Goal: Task Accomplishment & Management: Complete application form

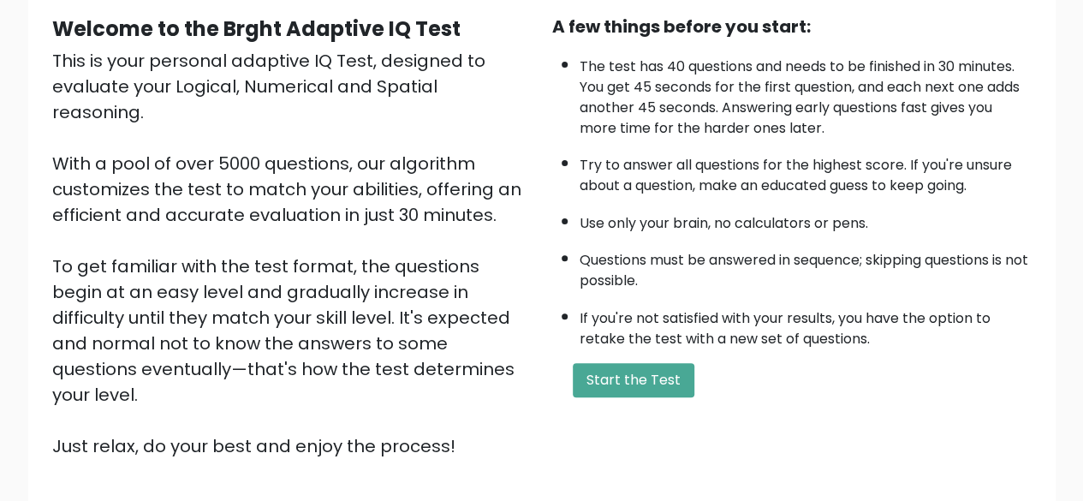
scroll to position [283, 0]
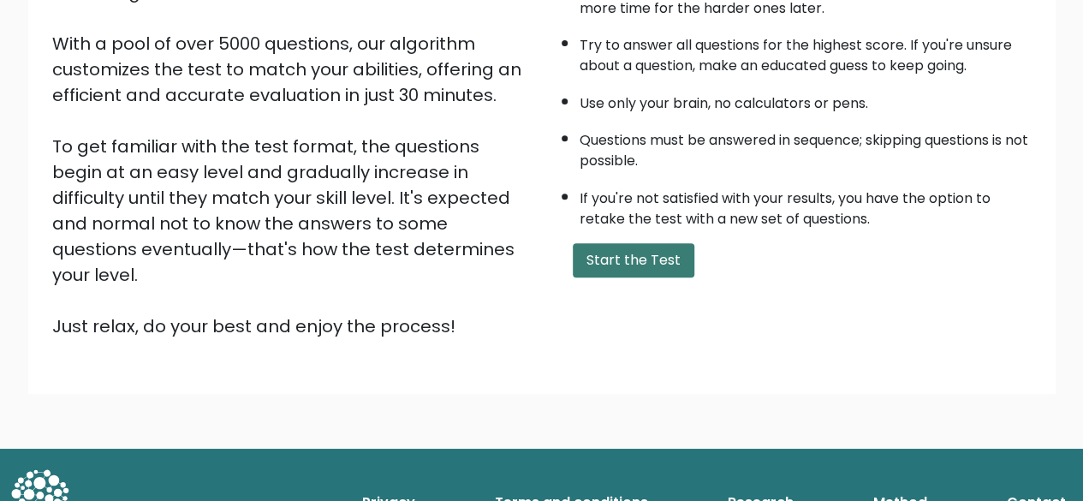
click at [631, 246] on button "Start the Test" at bounding box center [634, 260] width 122 height 34
click at [620, 255] on button "Start the Test" at bounding box center [634, 260] width 122 height 34
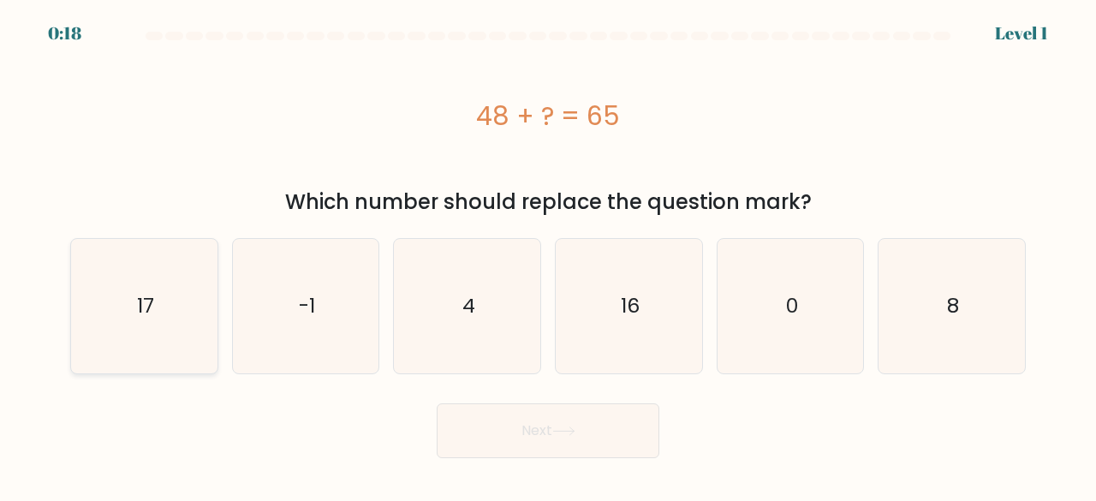
click at [71, 286] on div "17" at bounding box center [144, 306] width 148 height 136
click at [548, 255] on input "a. 17" at bounding box center [548, 253] width 1 height 4
radio input "true"
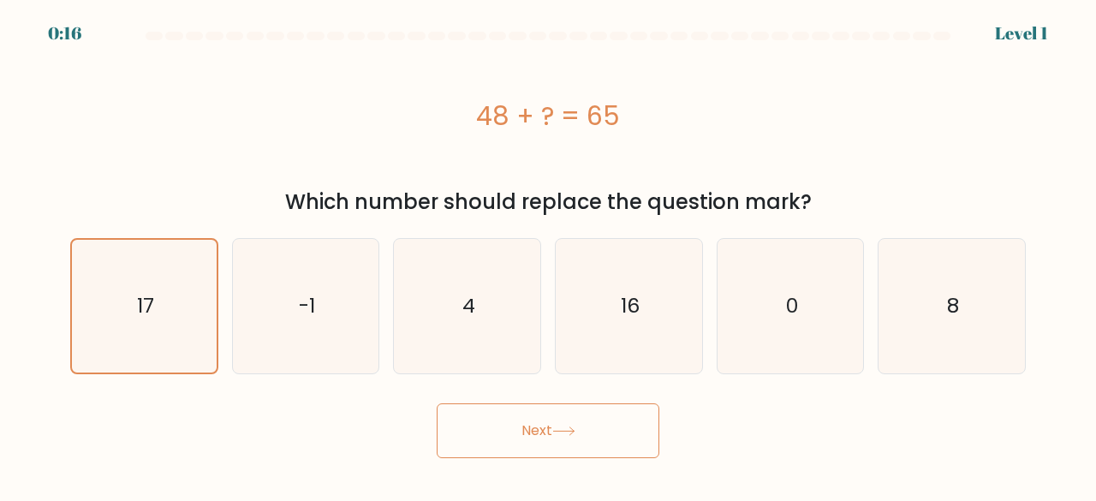
click at [485, 431] on button "Next" at bounding box center [548, 430] width 223 height 55
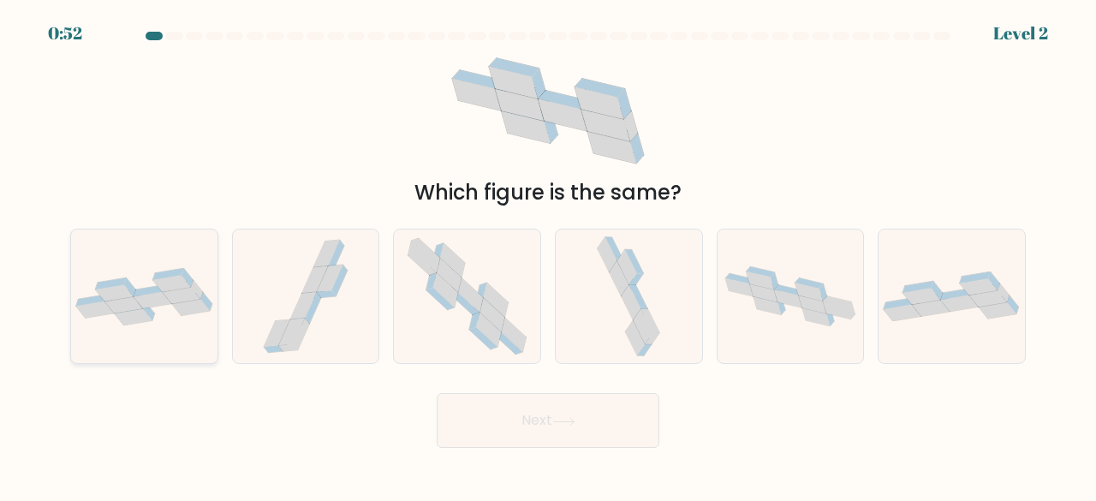
click at [176, 312] on icon at bounding box center [144, 296] width 146 height 57
click at [548, 255] on input "a." at bounding box center [548, 253] width 1 height 4
radio input "true"
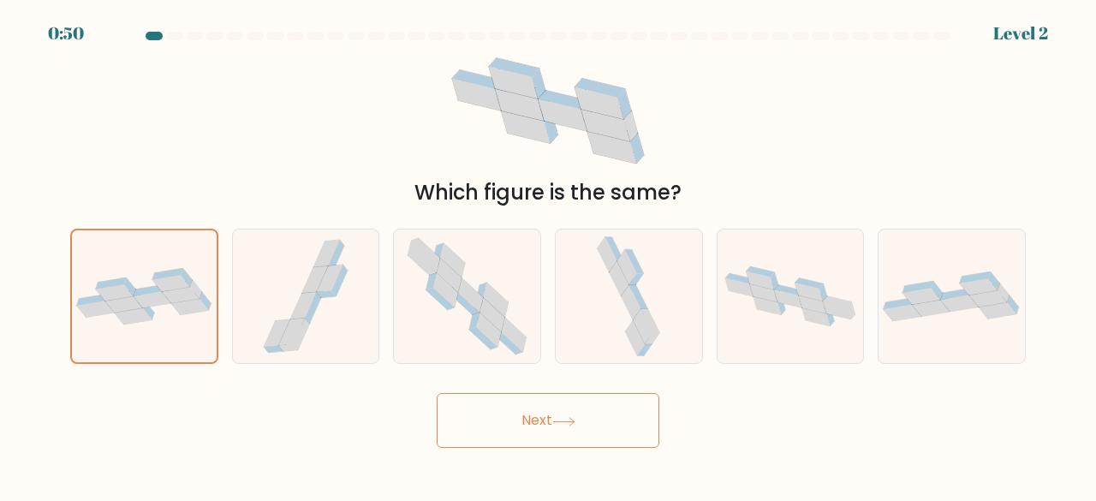
click at [519, 421] on button "Next" at bounding box center [548, 420] width 223 height 55
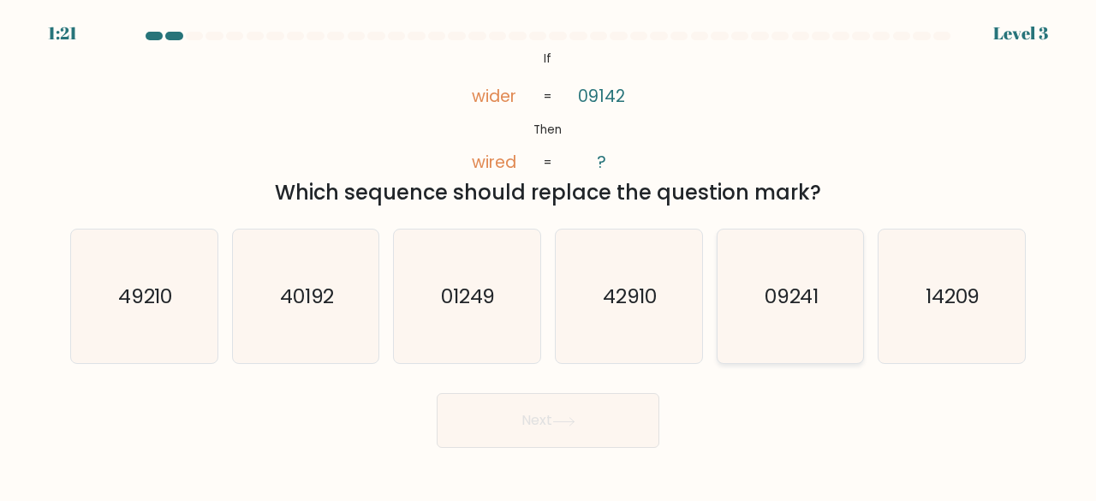
click at [780, 337] on icon "09241" at bounding box center [790, 296] width 134 height 134
click at [549, 255] on input "e. 09241" at bounding box center [548, 253] width 1 height 4
radio input "true"
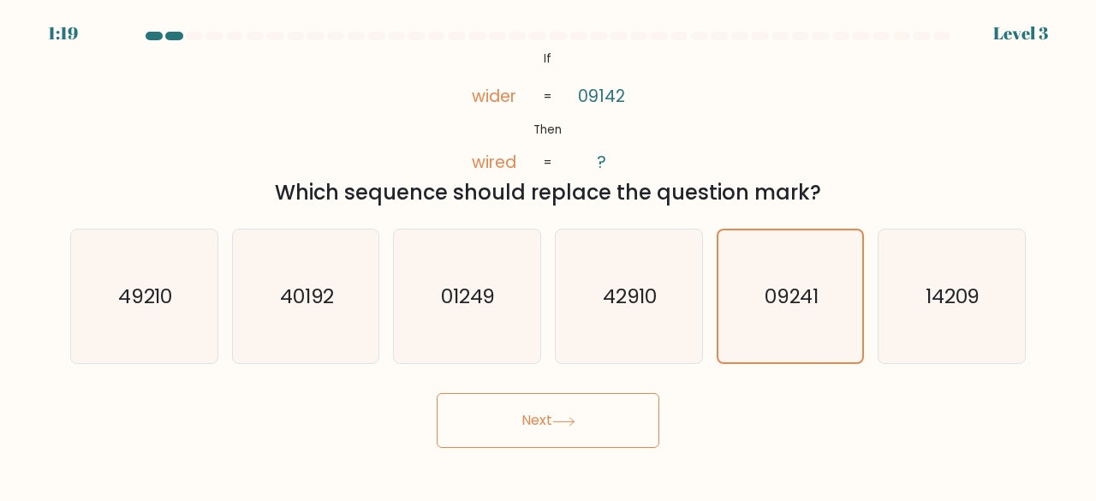
click at [579, 408] on button "Next" at bounding box center [548, 420] width 223 height 55
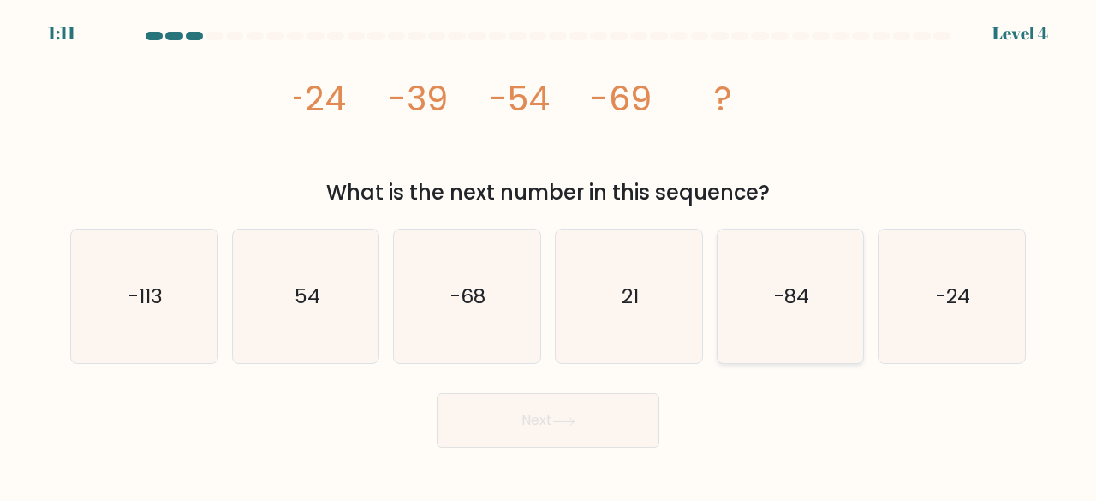
click at [788, 295] on text "-84" at bounding box center [791, 296] width 35 height 28
click at [549, 255] on input "e. -84" at bounding box center [548, 253] width 1 height 4
radio input "true"
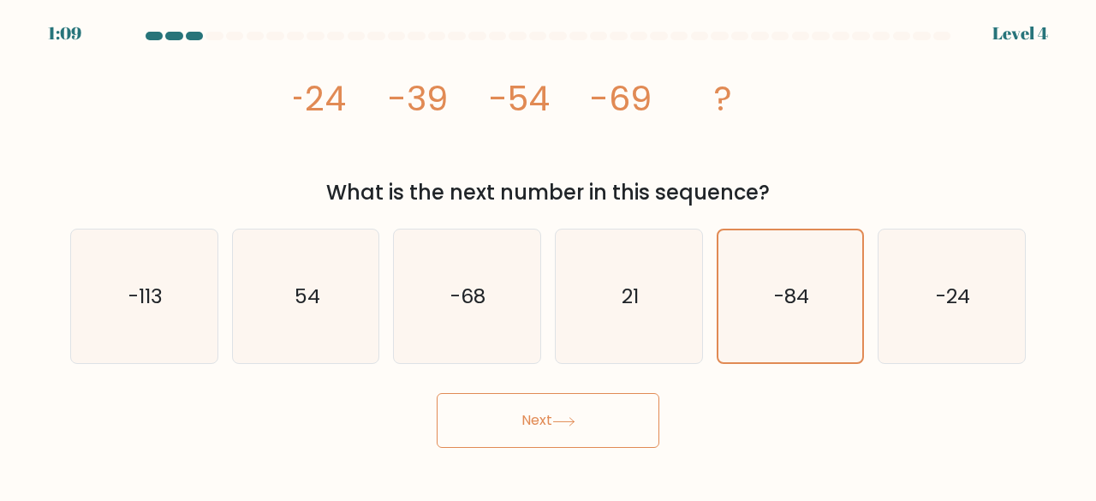
click at [610, 419] on button "Next" at bounding box center [548, 420] width 223 height 55
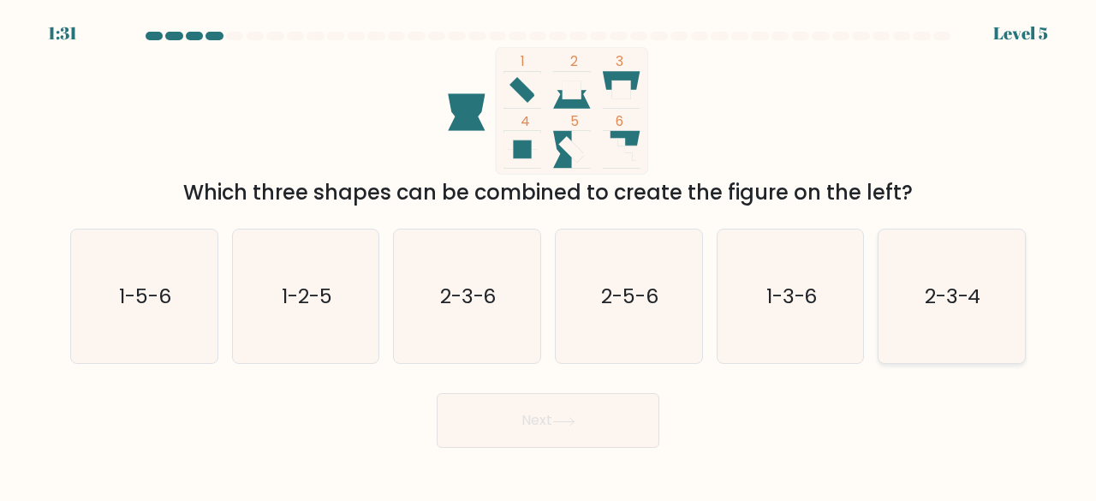
click at [955, 333] on icon "2-3-4" at bounding box center [951, 296] width 134 height 134
click at [549, 255] on input "f. 2-3-4" at bounding box center [548, 253] width 1 height 4
radio input "true"
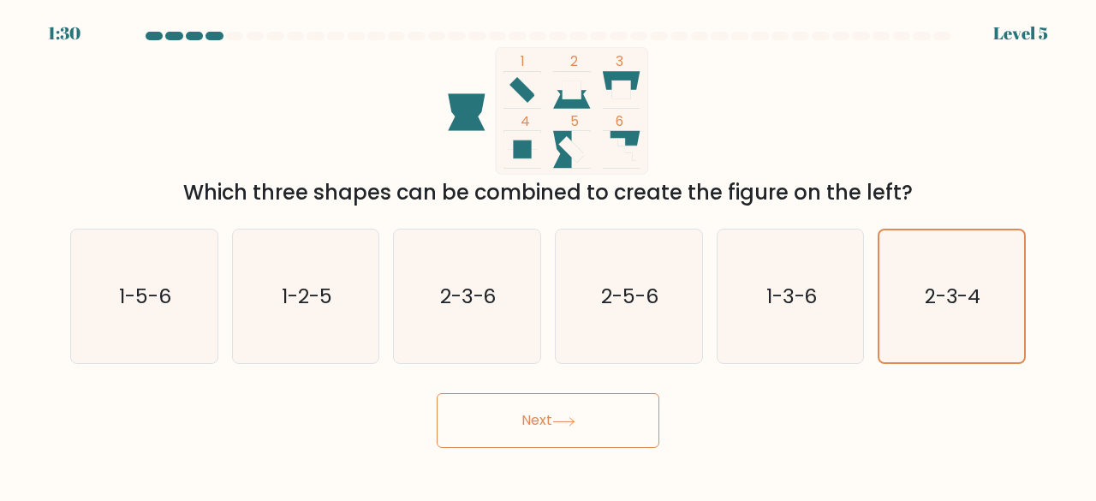
click at [521, 424] on button "Next" at bounding box center [548, 420] width 223 height 55
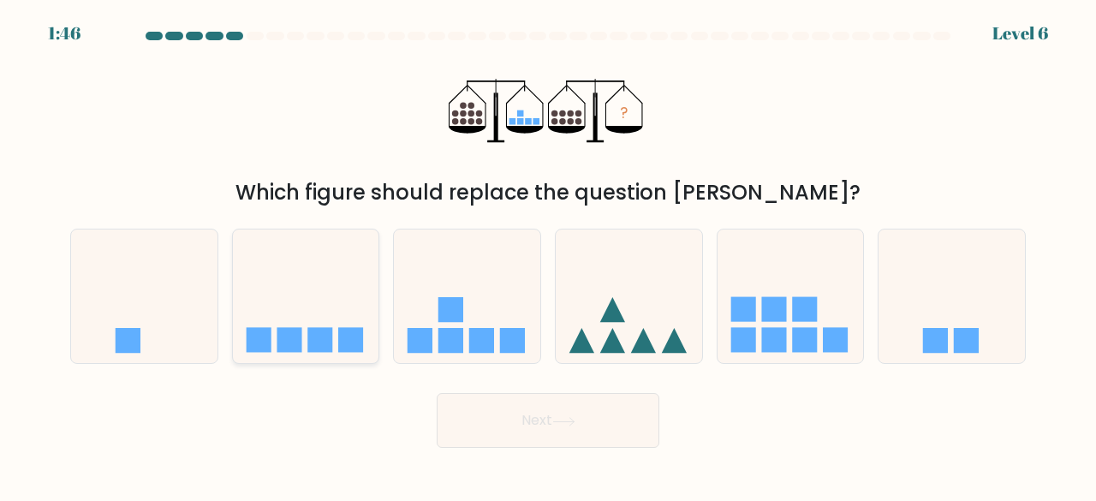
click at [311, 324] on icon at bounding box center [306, 295] width 146 height 121
click at [548, 255] on input "b." at bounding box center [548, 253] width 1 height 4
radio input "true"
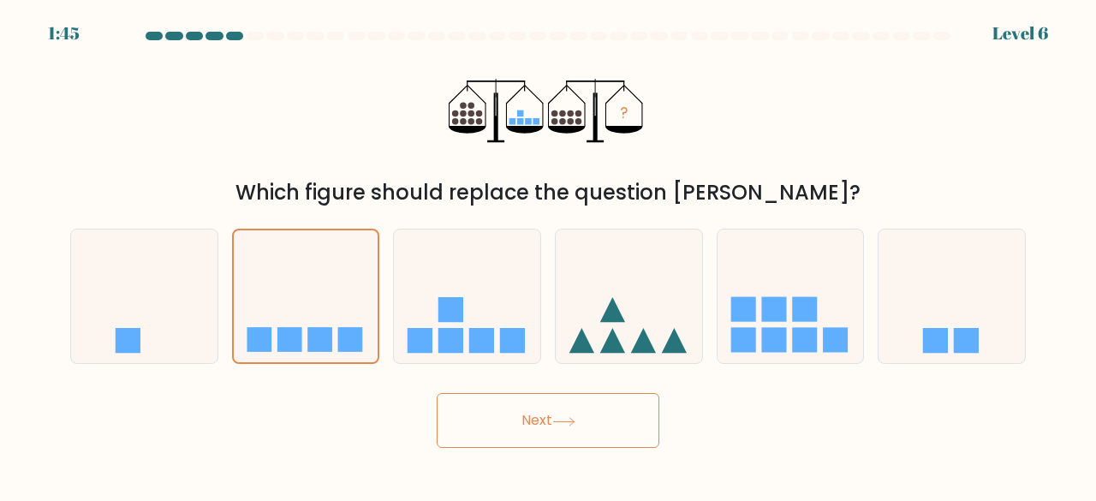
click at [527, 436] on button "Next" at bounding box center [548, 420] width 223 height 55
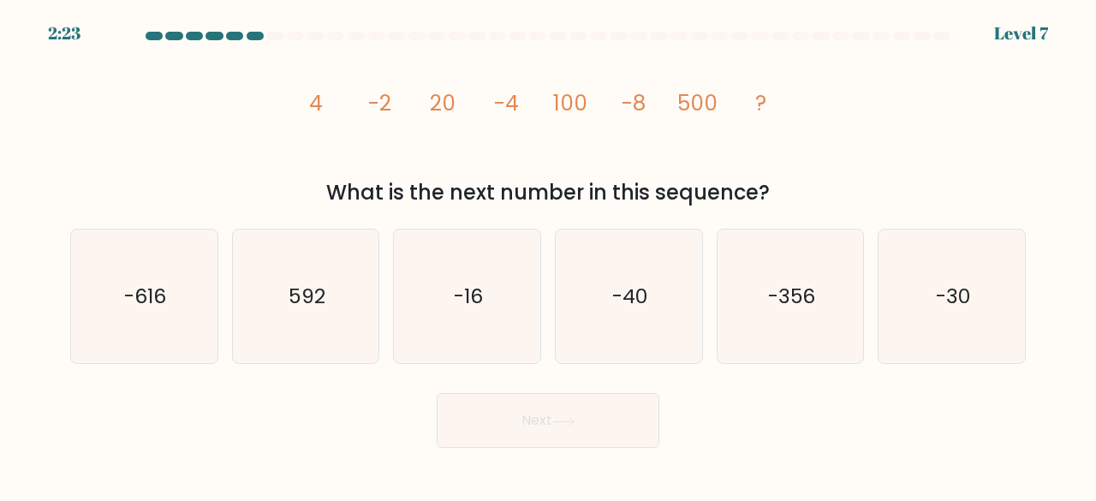
click at [229, 36] on div at bounding box center [234, 36] width 17 height 9
click at [253, 35] on div at bounding box center [255, 36] width 17 height 9
click at [493, 291] on icon "-16" at bounding box center [467, 296] width 134 height 134
click at [548, 255] on input "c. -16" at bounding box center [548, 253] width 1 height 4
radio input "true"
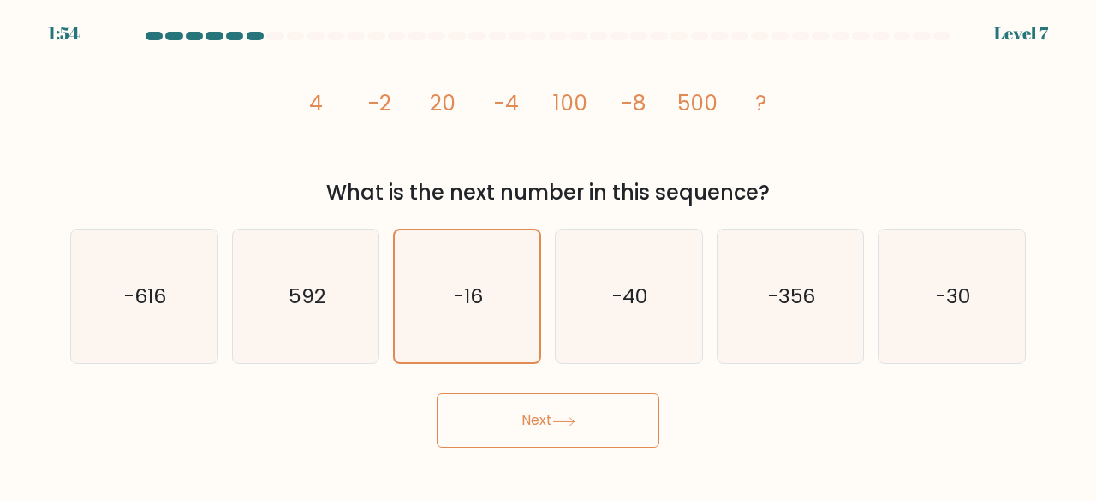
click at [555, 394] on button "Next" at bounding box center [548, 420] width 223 height 55
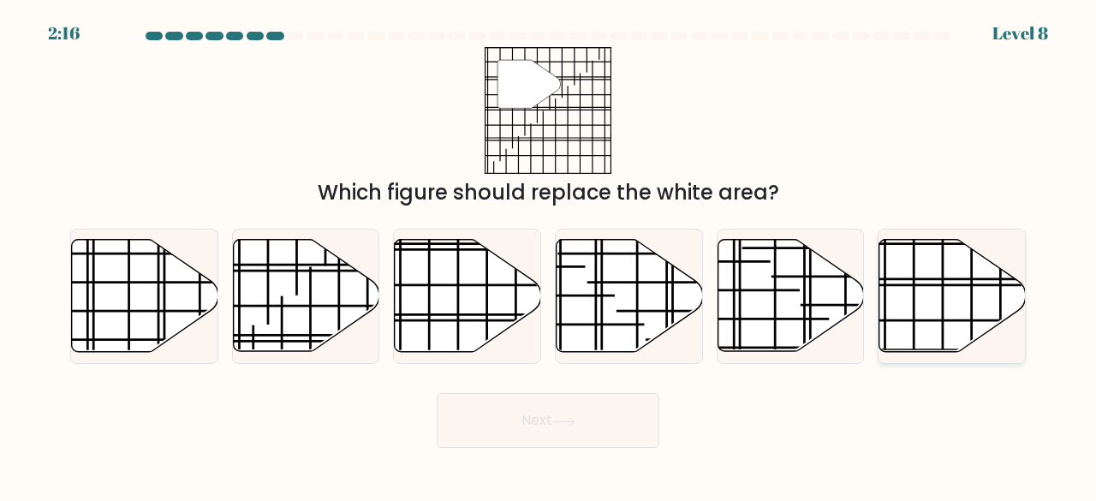
click at [933, 291] on icon at bounding box center [952, 296] width 146 height 112
click at [549, 255] on input "f." at bounding box center [548, 253] width 1 height 4
radio input "true"
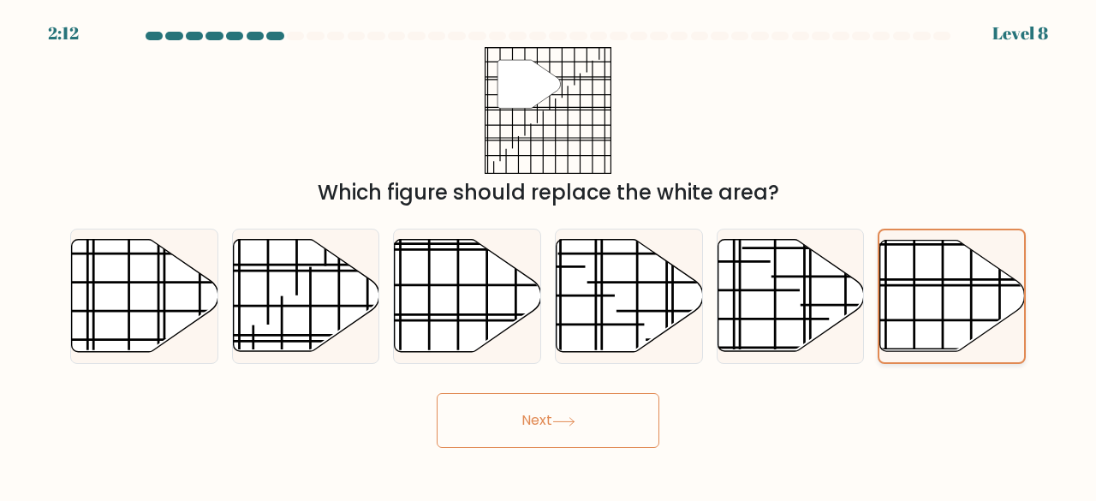
click at [933, 291] on icon at bounding box center [952, 296] width 145 height 110
click at [549, 255] on input "f." at bounding box center [548, 253] width 1 height 4
click at [570, 417] on icon at bounding box center [563, 421] width 23 height 9
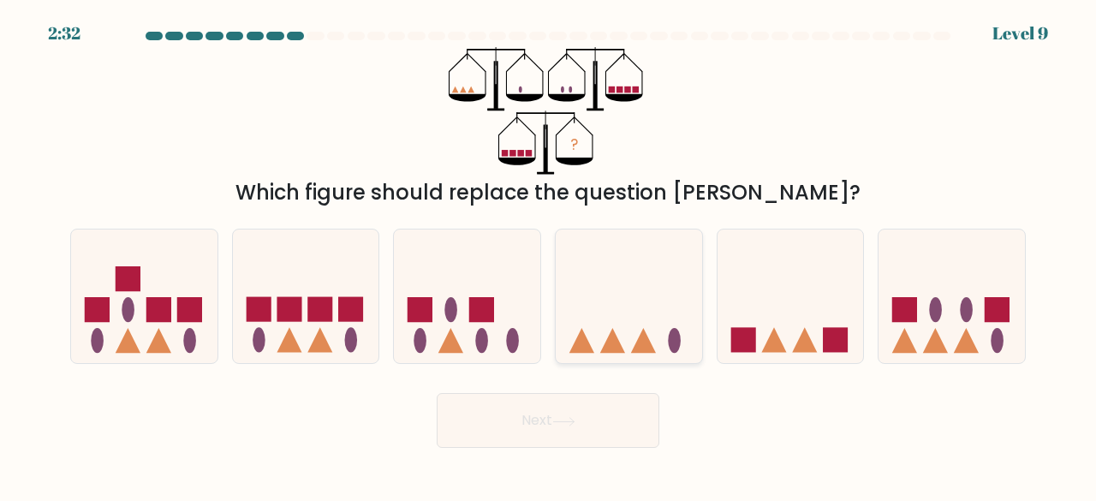
click at [653, 271] on icon at bounding box center [629, 295] width 146 height 121
click at [549, 255] on input "d." at bounding box center [548, 253] width 1 height 4
radio input "true"
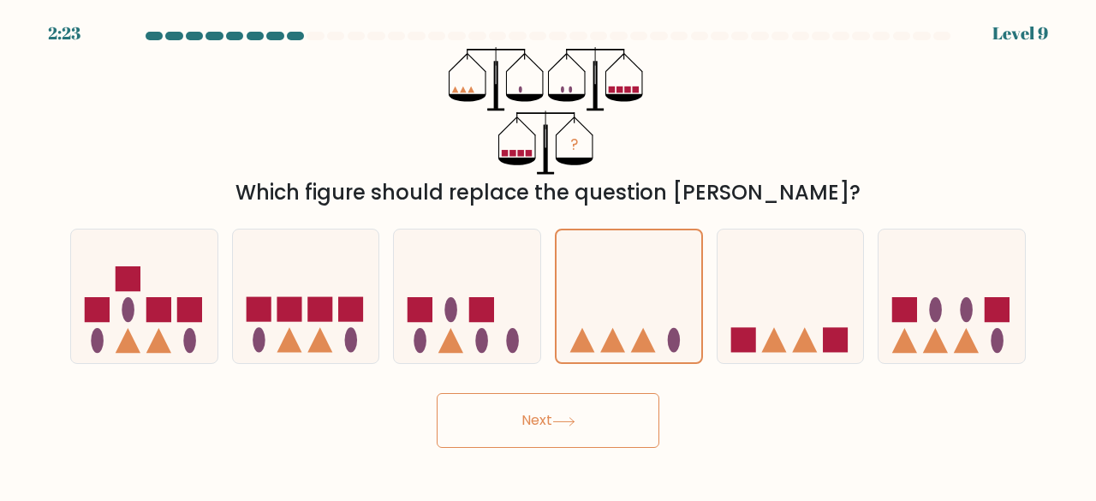
click at [568, 406] on button "Next" at bounding box center [548, 420] width 223 height 55
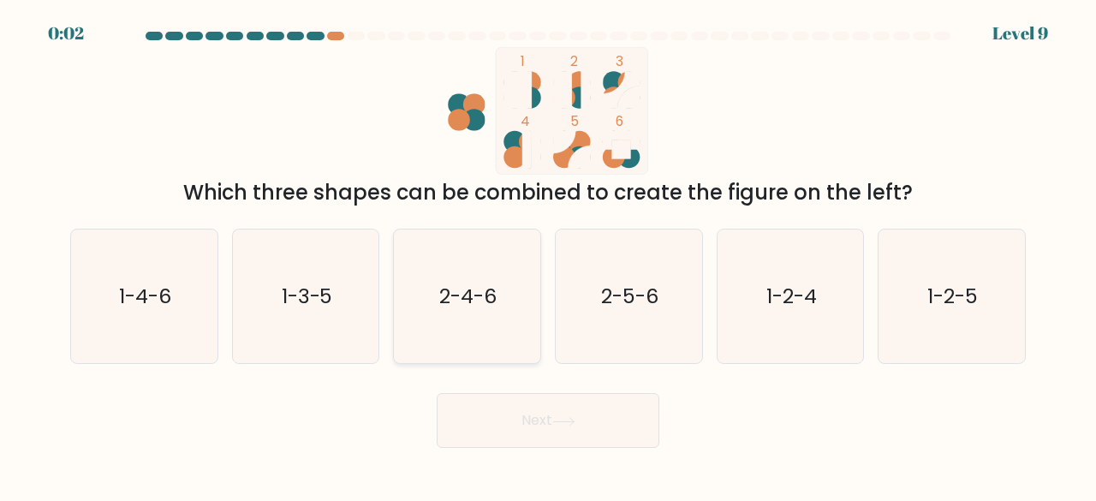
click at [474, 302] on text "2-4-6" at bounding box center [468, 296] width 57 height 28
click at [548, 255] on input "c. 2-4-6" at bounding box center [548, 253] width 1 height 4
radio input "true"
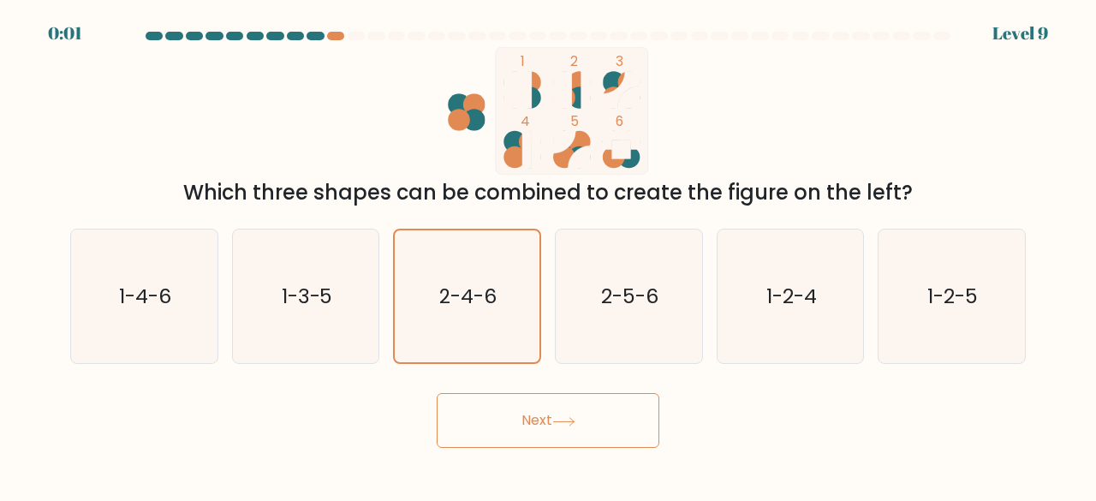
click at [524, 429] on button "Next" at bounding box center [548, 420] width 223 height 55
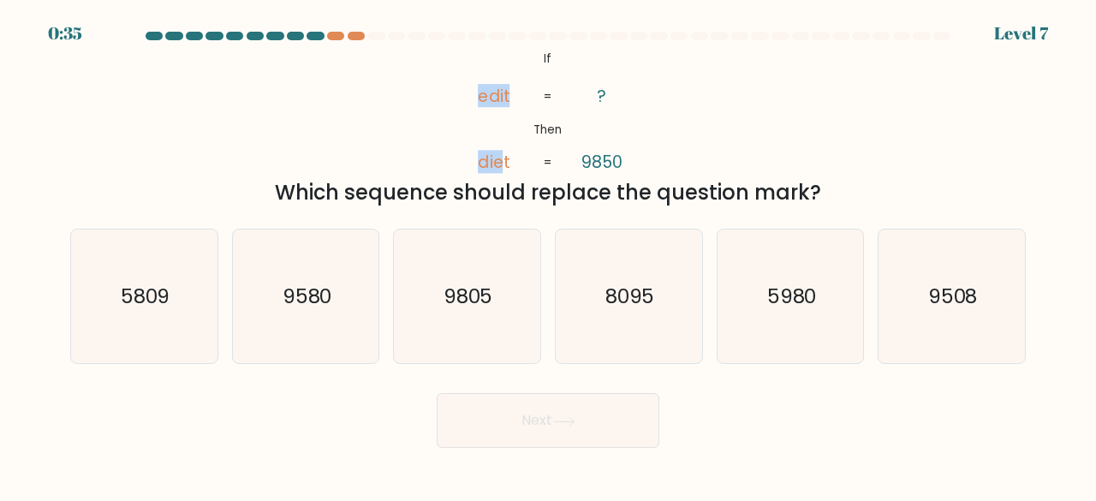
drag, startPoint x: 479, startPoint y: 105, endPoint x: 509, endPoint y: 140, distance: 44.9
click at [509, 140] on icon "@import url('https://fonts.googleapis.com/css?family=Abril+Fatface:400,100,100i…" at bounding box center [547, 111] width 206 height 128
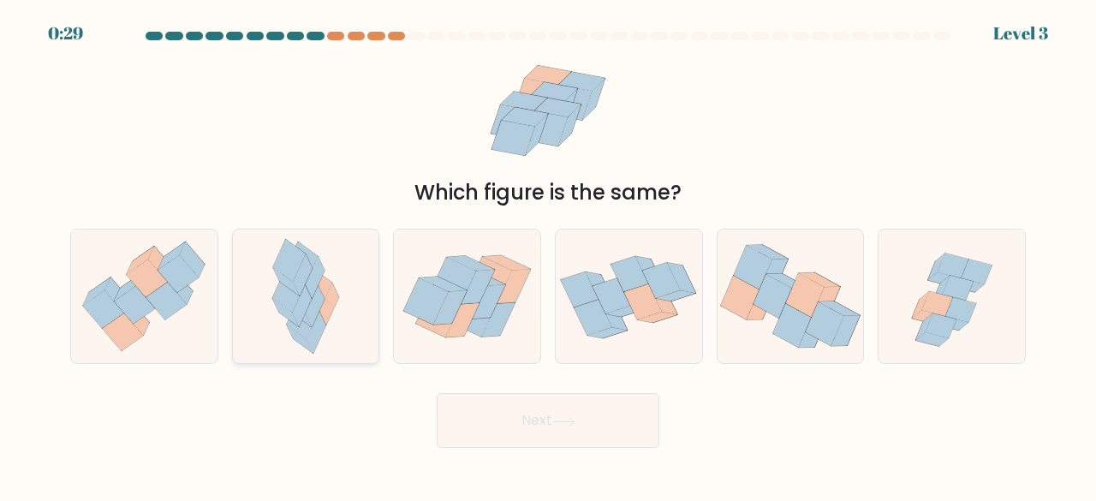
click at [292, 285] on icon at bounding box center [286, 281] width 27 height 28
click at [548, 255] on input "b." at bounding box center [548, 253] width 1 height 4
radio input "true"
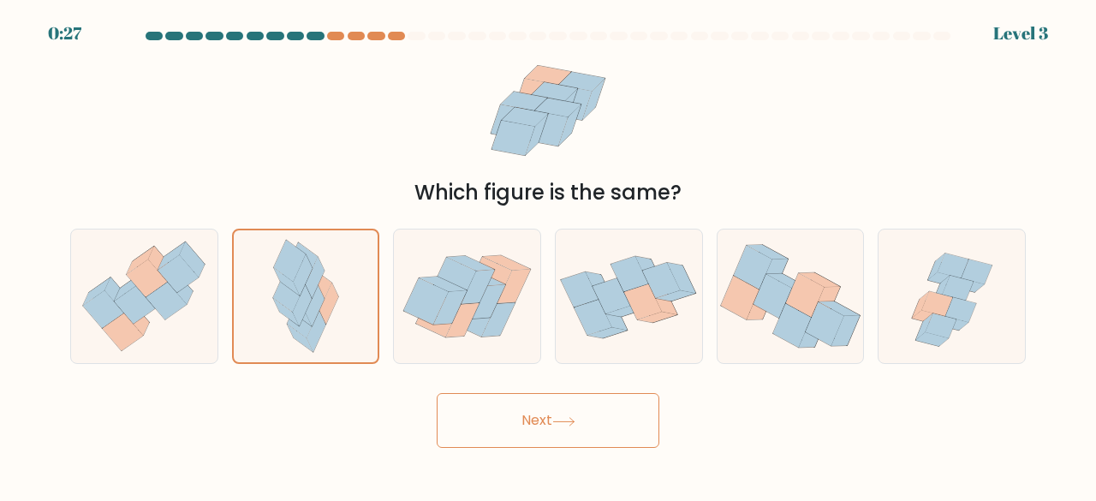
click at [469, 411] on button "Next" at bounding box center [548, 420] width 223 height 55
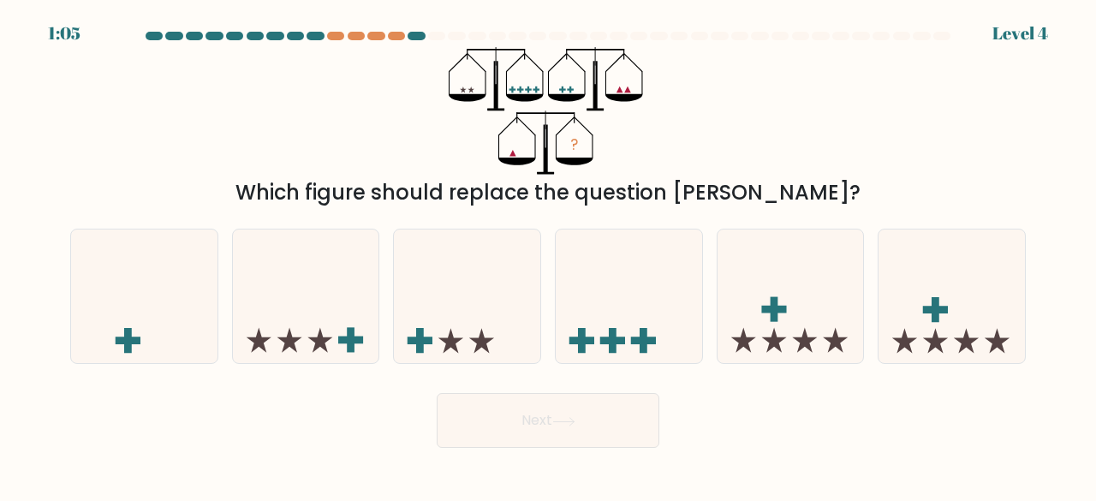
click at [544, 99] on icon "?" at bounding box center [548, 111] width 199 height 128
click at [148, 287] on icon at bounding box center [144, 295] width 146 height 121
click at [548, 255] on input "a." at bounding box center [548, 253] width 1 height 4
radio input "true"
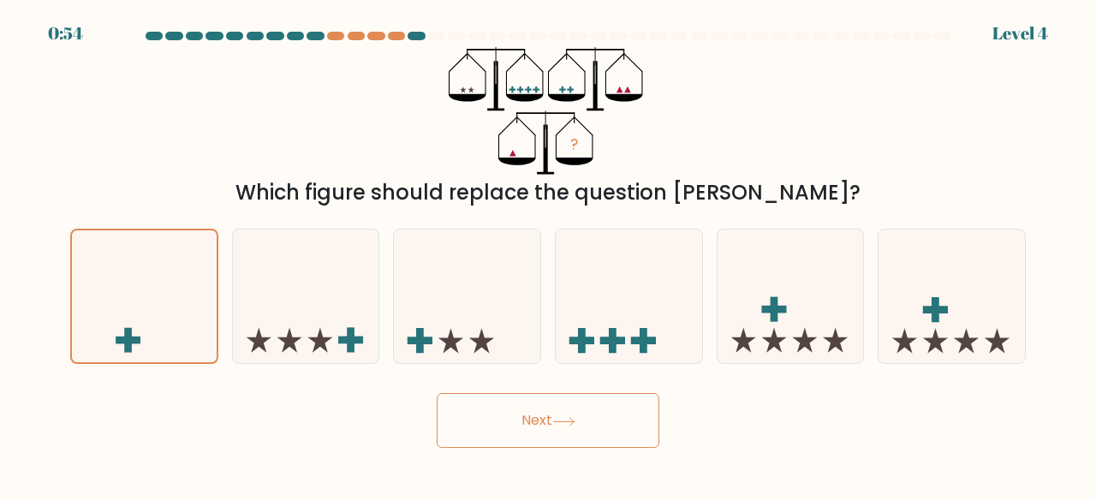
click at [469, 422] on button "Next" at bounding box center [548, 420] width 223 height 55
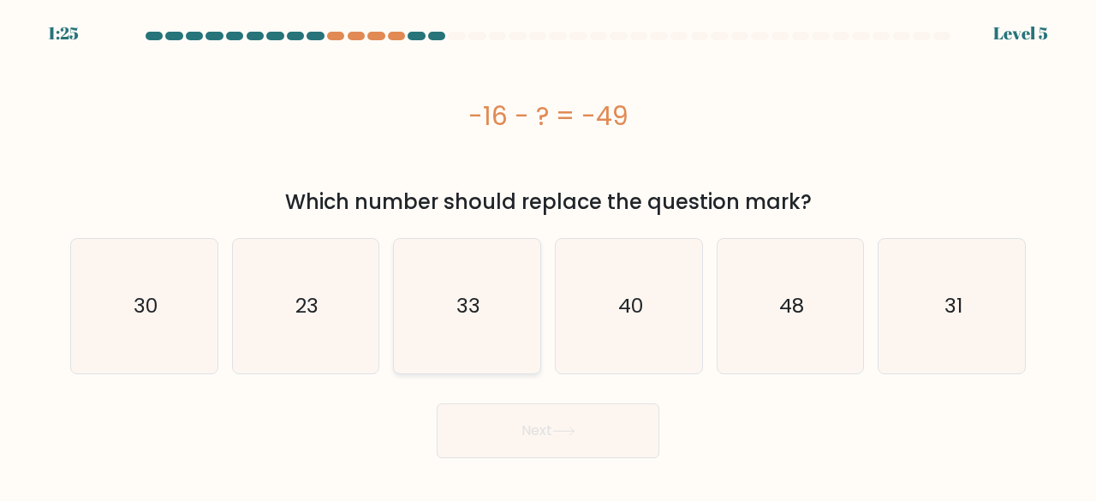
click at [446, 316] on icon "33" at bounding box center [467, 306] width 134 height 134
click at [548, 255] on input "c. 33" at bounding box center [548, 253] width 1 height 4
radio input "true"
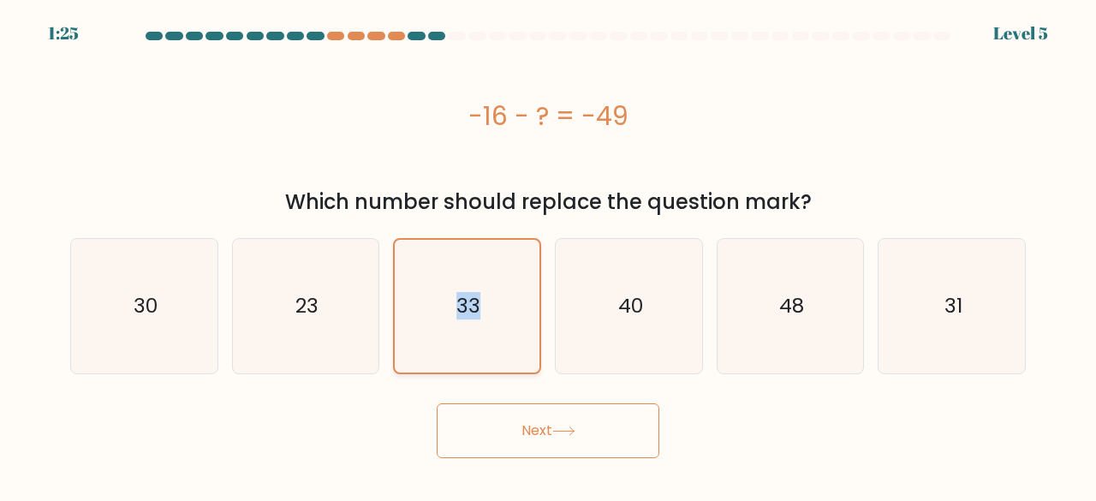
click at [446, 316] on icon "33" at bounding box center [467, 306] width 133 height 133
click at [548, 255] on input "c. 33" at bounding box center [548, 253] width 1 height 4
click at [460, 422] on button "Next" at bounding box center [548, 430] width 223 height 55
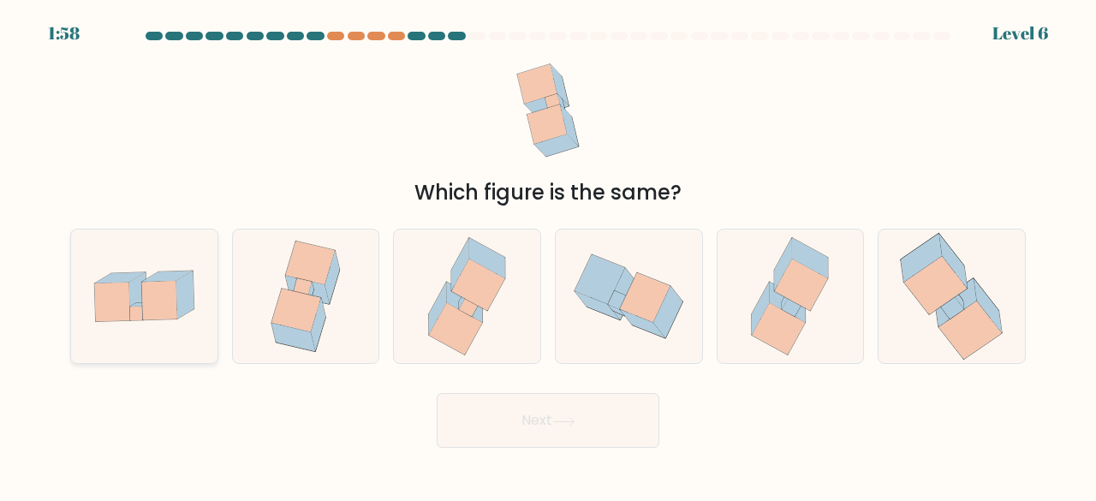
click at [156, 322] on icon at bounding box center [144, 296] width 146 height 100
click at [548, 255] on input "a." at bounding box center [548, 253] width 1 height 4
radio input "true"
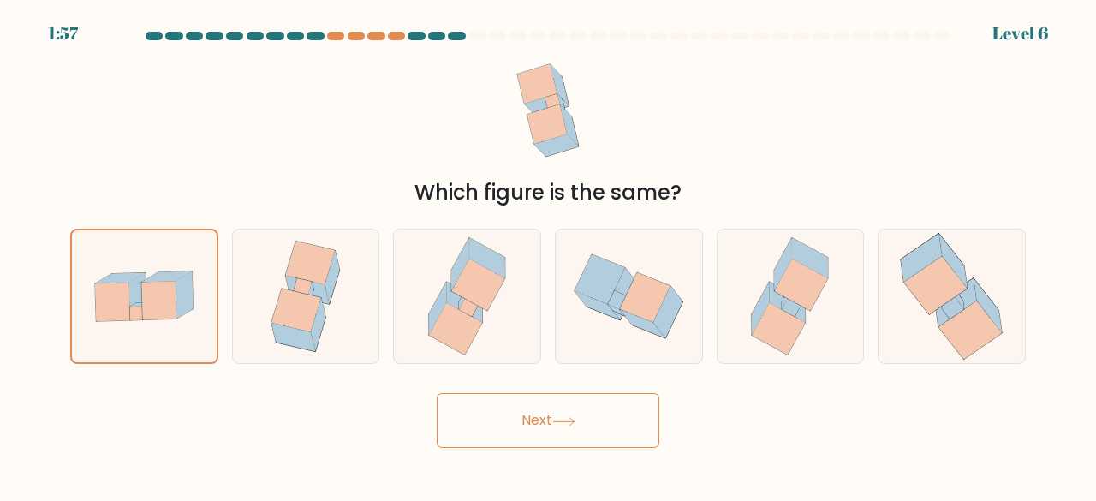
click at [492, 417] on button "Next" at bounding box center [548, 420] width 223 height 55
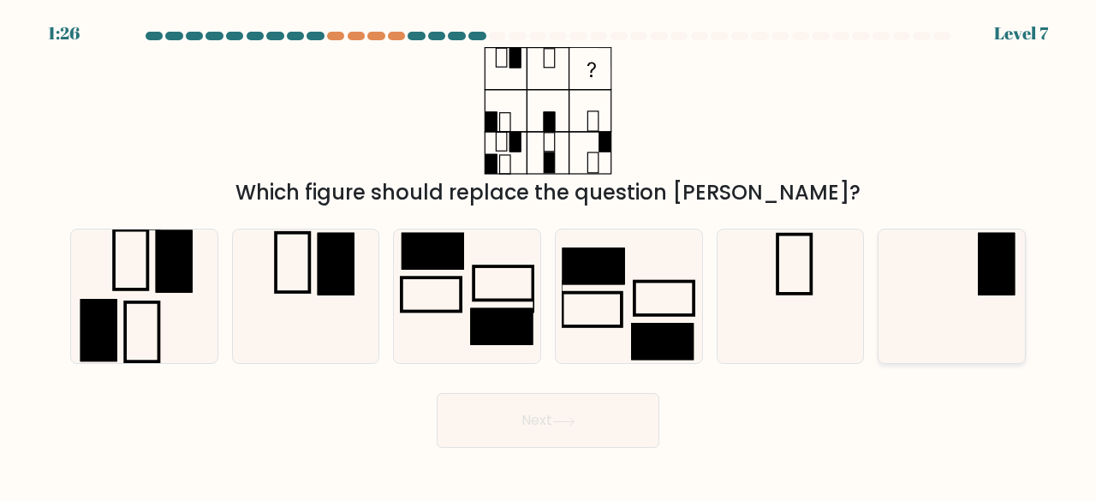
click at [953, 291] on icon at bounding box center [951, 296] width 134 height 134
click at [549, 255] on input "f." at bounding box center [548, 253] width 1 height 4
radio input "true"
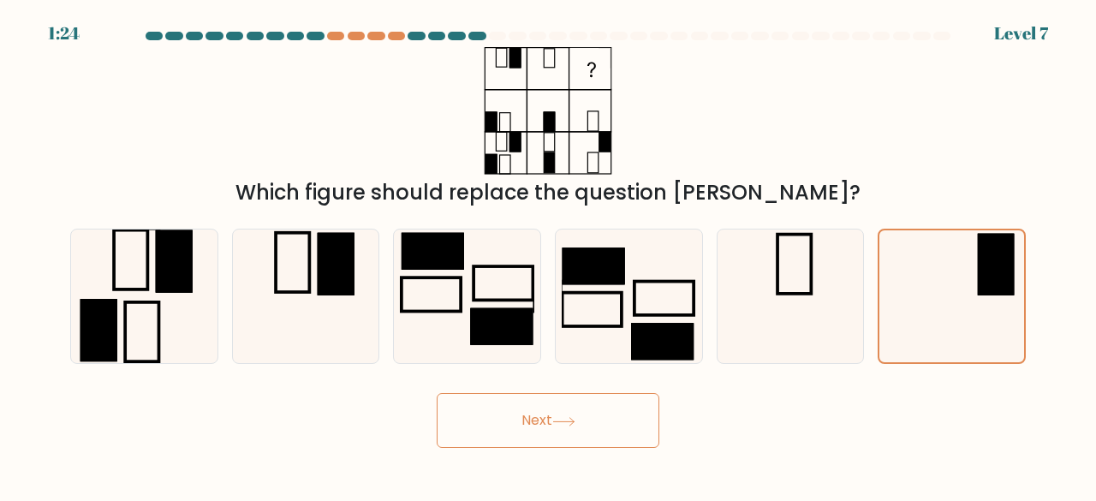
click at [606, 420] on button "Next" at bounding box center [548, 420] width 223 height 55
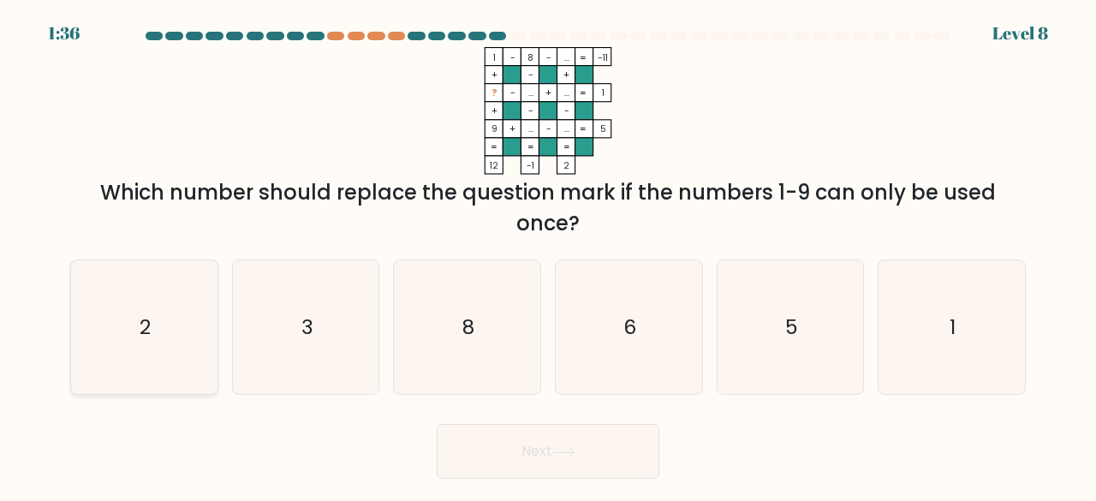
click at [154, 347] on icon "2" at bounding box center [144, 327] width 134 height 134
click at [548, 255] on input "a. 2" at bounding box center [548, 253] width 1 height 4
radio input "true"
click at [449, 439] on button "Next" at bounding box center [548, 451] width 223 height 55
click at [478, 444] on button "Next" at bounding box center [548, 451] width 223 height 55
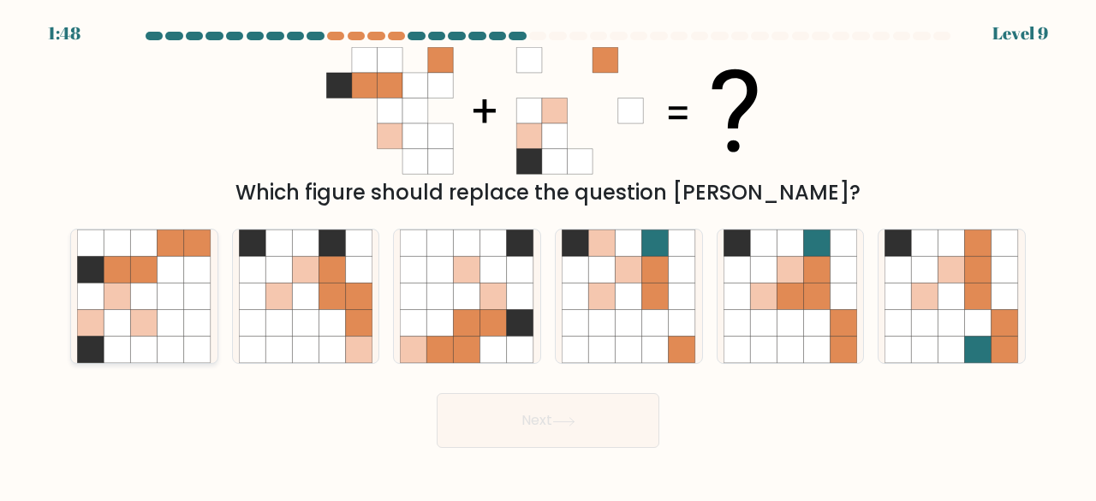
click at [182, 302] on icon at bounding box center [171, 296] width 27 height 27
click at [548, 255] on input "a." at bounding box center [548, 253] width 1 height 4
radio input "true"
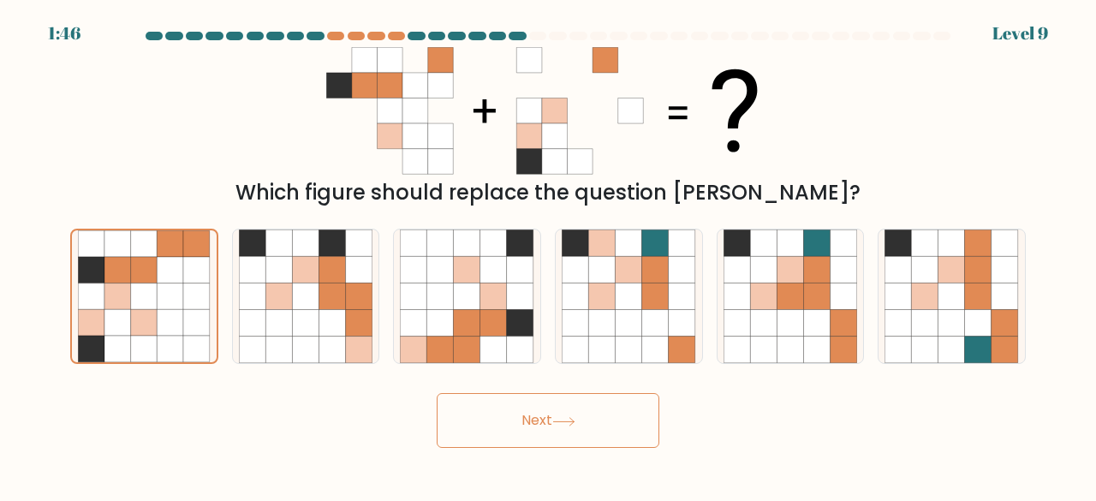
click at [614, 420] on button "Next" at bounding box center [548, 420] width 223 height 55
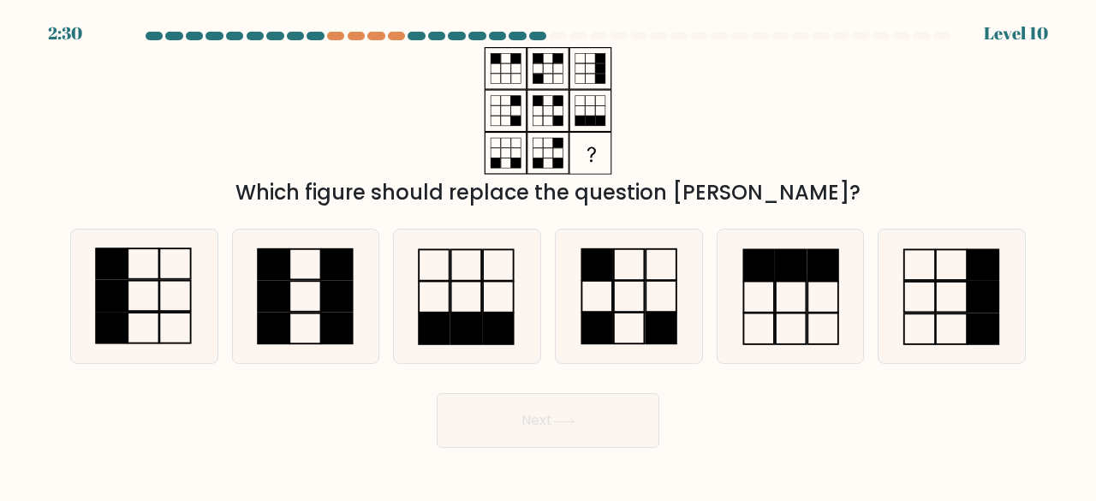
drag, startPoint x: 584, startPoint y: 327, endPoint x: 555, endPoint y: 388, distance: 67.4
click at [555, 388] on div "Next" at bounding box center [548, 415] width 976 height 63
click at [134, 302] on icon at bounding box center [144, 296] width 134 height 134
click at [548, 255] on input "a." at bounding box center [548, 253] width 1 height 4
radio input "true"
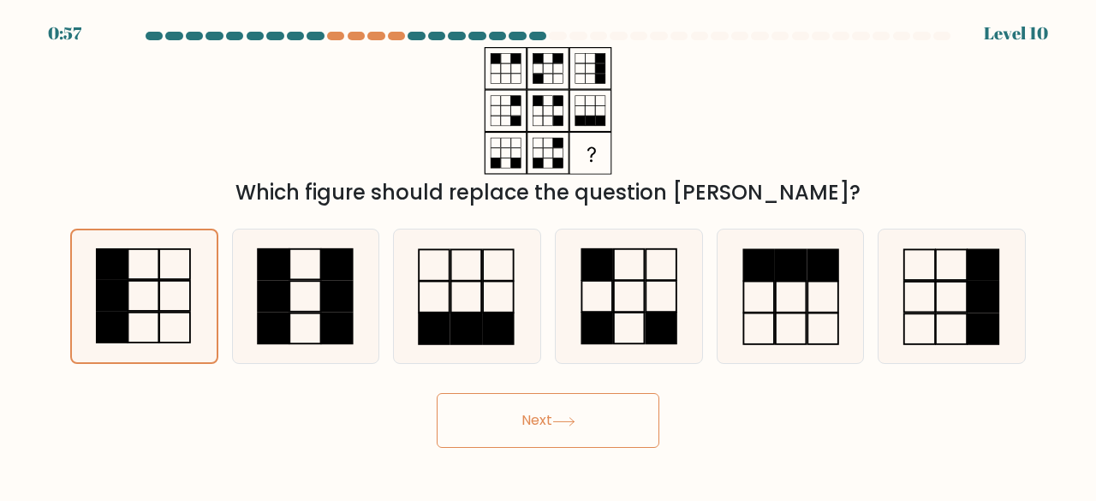
click at [495, 415] on button "Next" at bounding box center [548, 420] width 223 height 55
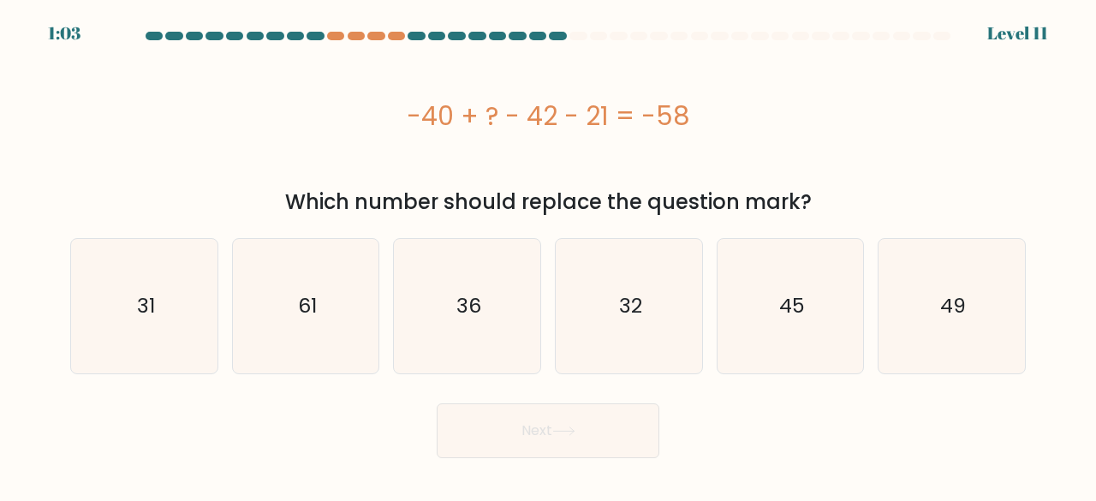
click at [568, 199] on div "Which number should replace the question mark?" at bounding box center [547, 202] width 935 height 31
click at [791, 297] on text "45" at bounding box center [792, 306] width 26 height 28
click at [549, 255] on input "e. 45" at bounding box center [548, 253] width 1 height 4
radio input "true"
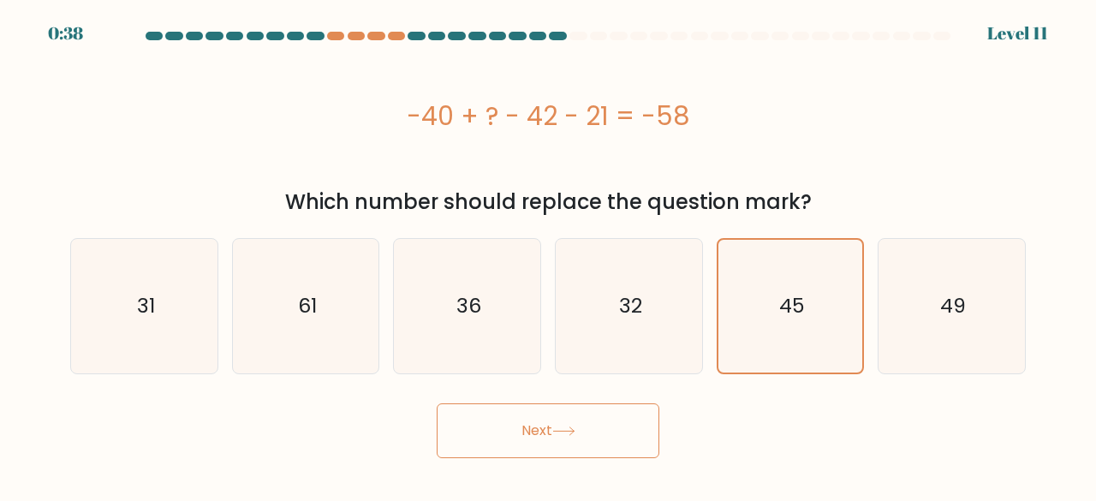
click at [594, 432] on button "Next" at bounding box center [548, 430] width 223 height 55
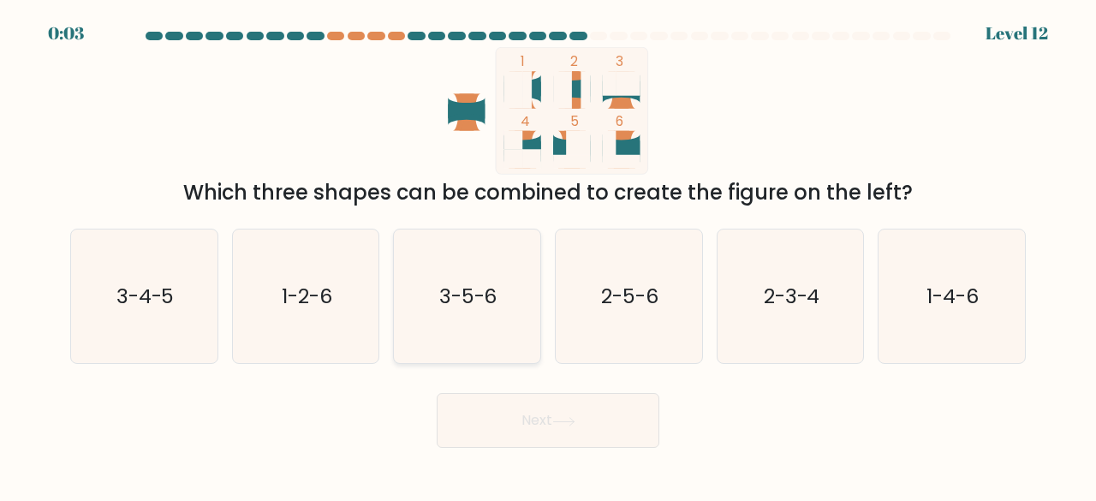
click at [413, 295] on icon "3-5-6" at bounding box center [467, 296] width 134 height 134
click at [548, 255] on input "c. 3-5-6" at bounding box center [548, 253] width 1 height 4
radio input "true"
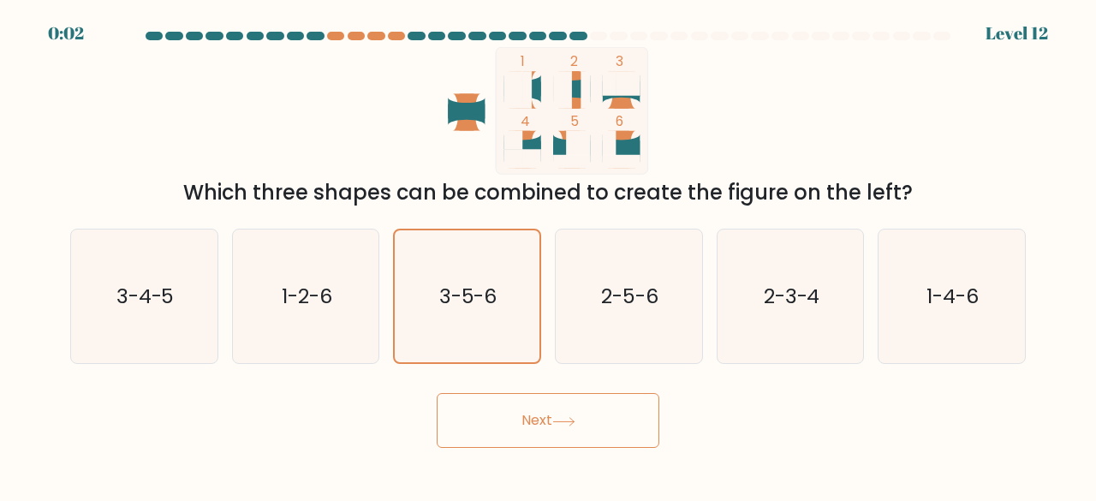
click at [506, 431] on button "Next" at bounding box center [548, 420] width 223 height 55
click at [512, 422] on div "Next" at bounding box center [548, 415] width 976 height 63
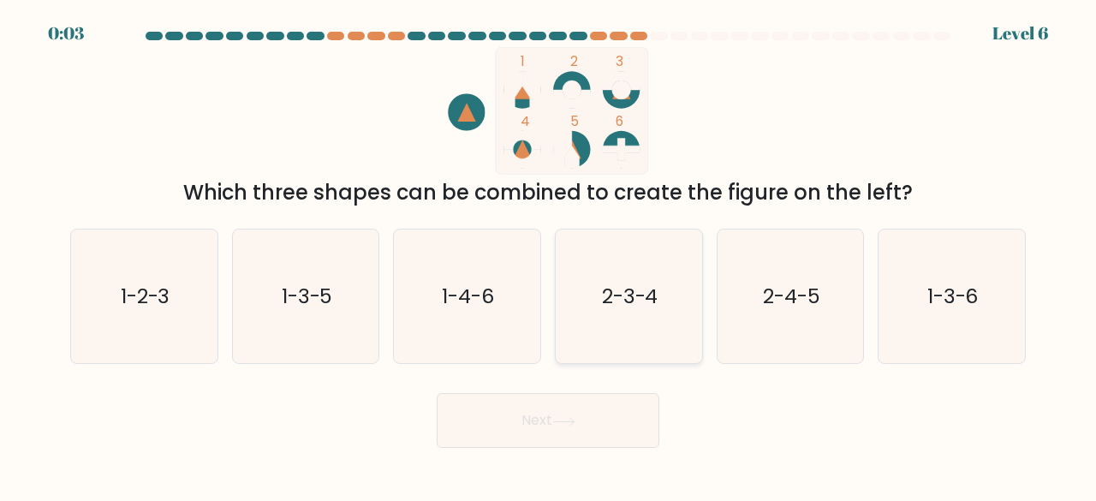
click at [582, 294] on icon "2-3-4" at bounding box center [629, 296] width 134 height 134
click at [549, 255] on input "d. 2-3-4" at bounding box center [548, 253] width 1 height 4
radio input "true"
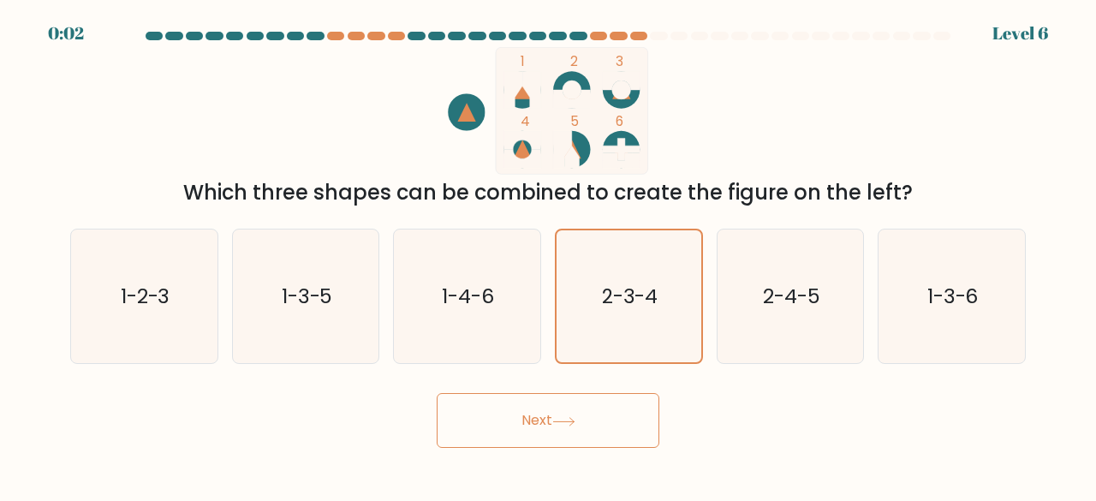
click at [516, 418] on button "Next" at bounding box center [548, 420] width 223 height 55
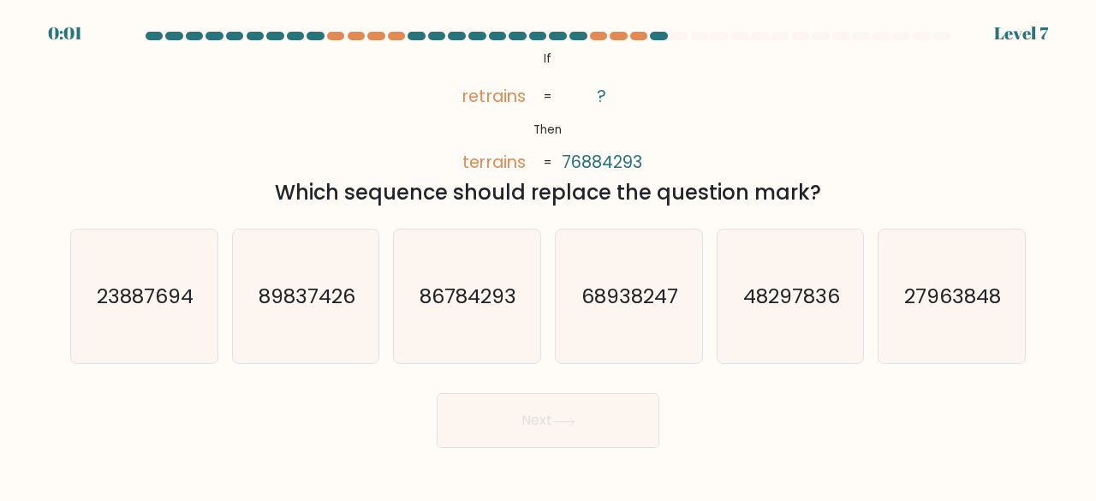
click at [516, 418] on button "Next" at bounding box center [548, 420] width 223 height 55
click at [245, 141] on div "@import url('[URL][DOMAIN_NAME]); If Then retrains terrains ? 76884293 = = Whic…" at bounding box center [548, 127] width 976 height 161
click at [455, 313] on icon "86784293" at bounding box center [467, 296] width 134 height 134
click at [548, 255] on input "c. 86784293" at bounding box center [548, 253] width 1 height 4
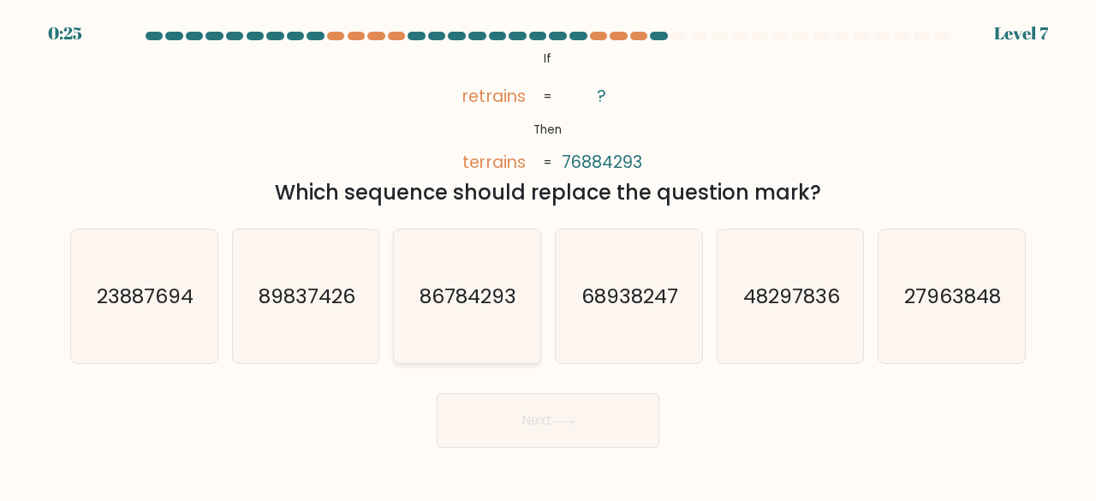
radio input "true"
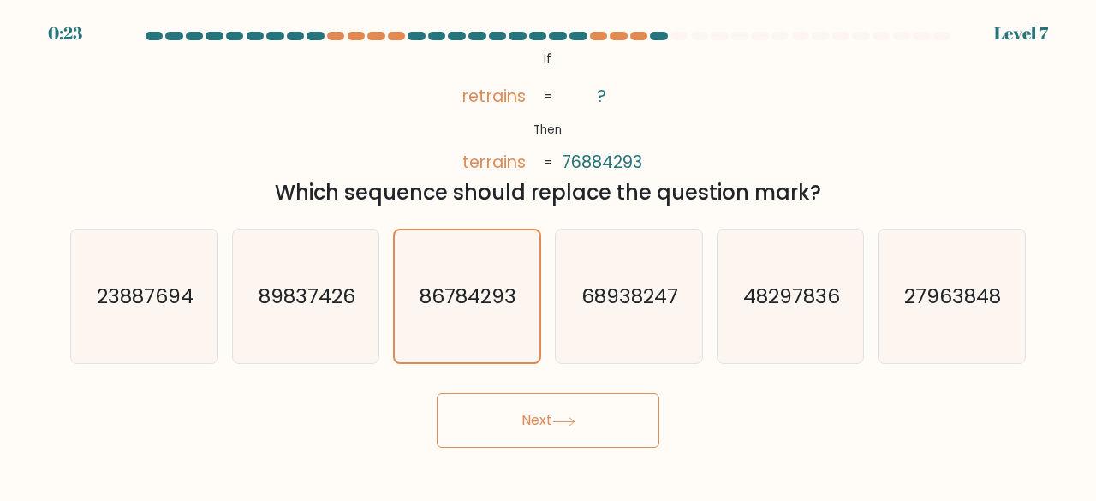
click at [521, 411] on button "Next" at bounding box center [548, 420] width 223 height 55
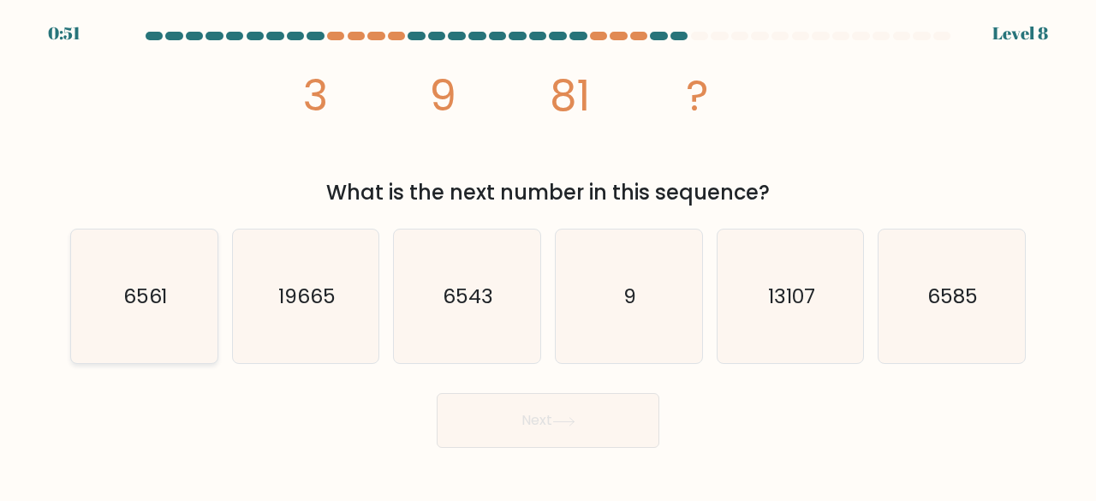
click at [144, 313] on icon "6561" at bounding box center [144, 296] width 134 height 134
click at [548, 255] on input "a. 6561" at bounding box center [548, 253] width 1 height 4
radio input "true"
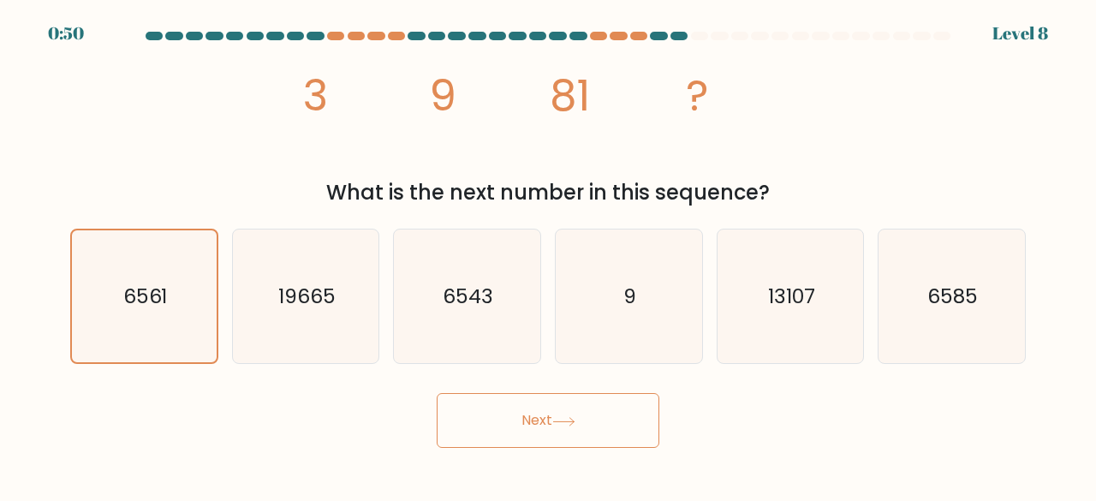
click at [524, 414] on button "Next" at bounding box center [548, 420] width 223 height 55
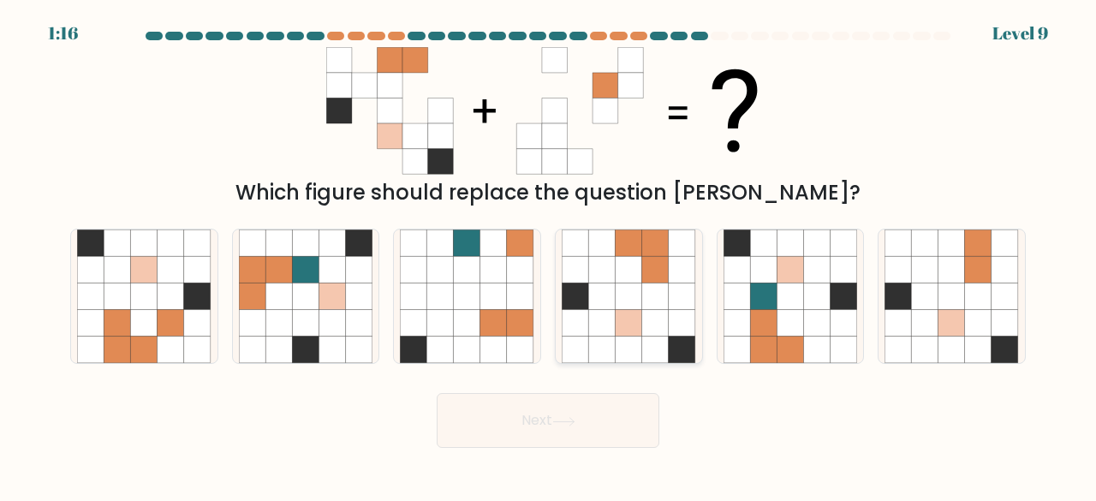
click at [669, 346] on icon at bounding box center [682, 349] width 27 height 27
click at [549, 255] on input "d." at bounding box center [548, 253] width 1 height 4
radio input "true"
click at [608, 431] on button "Next" at bounding box center [548, 420] width 223 height 55
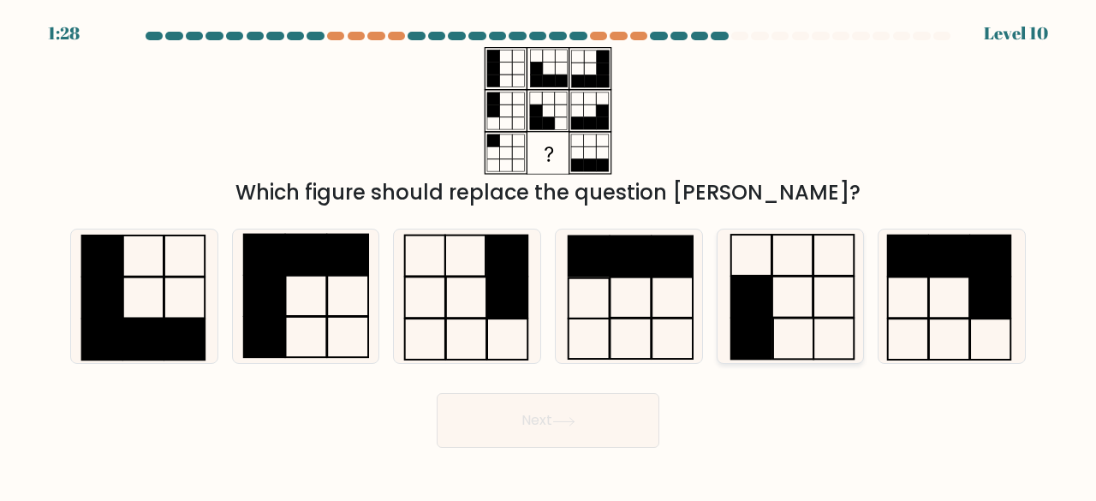
click at [774, 323] on icon at bounding box center [790, 296] width 134 height 134
click at [549, 255] on input "e." at bounding box center [548, 253] width 1 height 4
radio input "true"
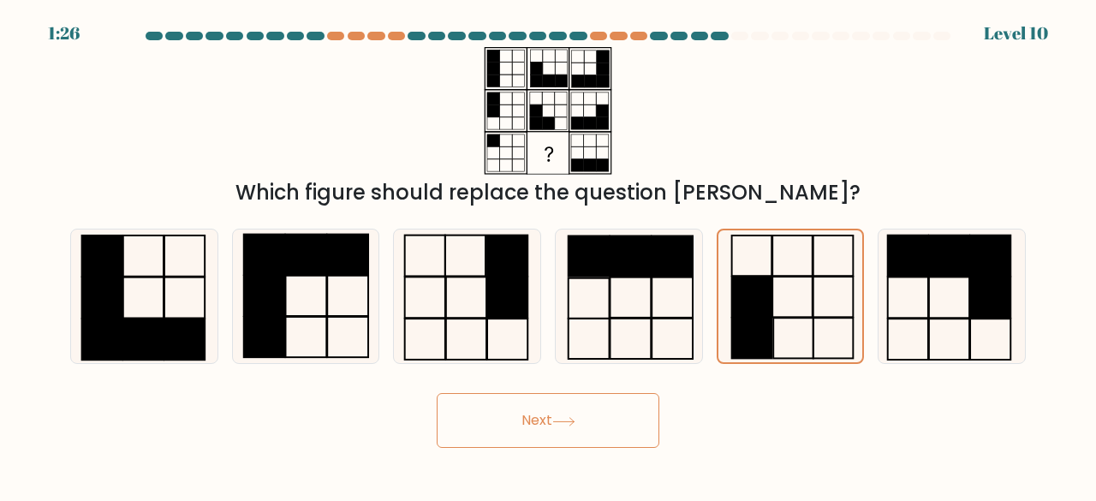
click at [612, 410] on button "Next" at bounding box center [548, 420] width 223 height 55
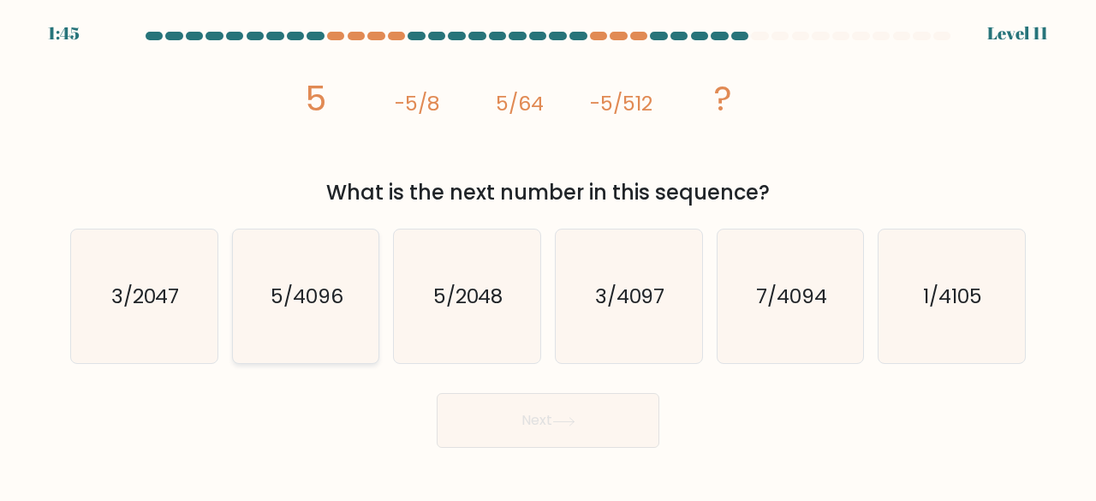
click at [341, 306] on text "5/4096" at bounding box center [307, 296] width 73 height 28
click at [548, 255] on input "b. 5/4096" at bounding box center [548, 253] width 1 height 4
radio input "true"
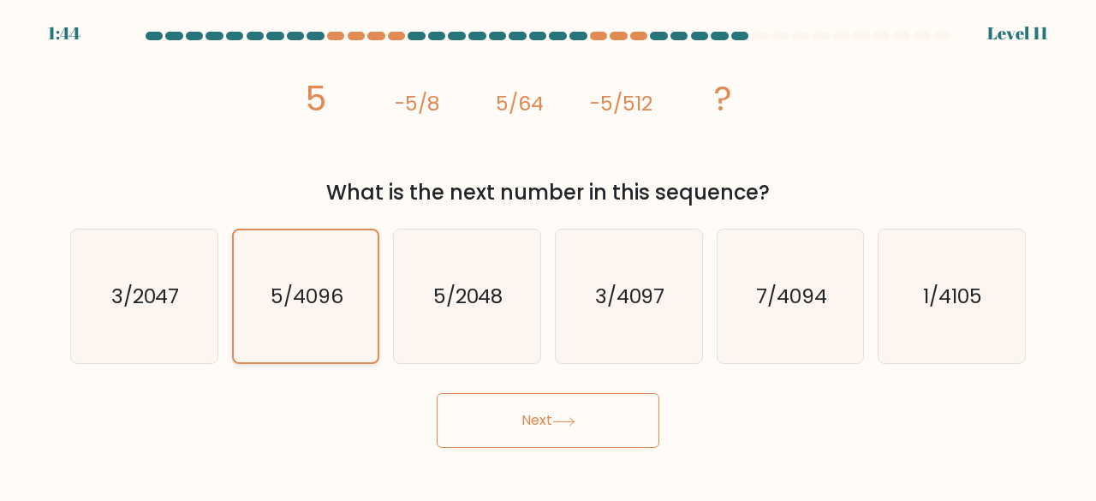
click at [341, 306] on text "5/4096" at bounding box center [307, 296] width 73 height 27
click at [548, 255] on input "b. 5/4096" at bounding box center [548, 253] width 1 height 4
click at [471, 424] on button "Next" at bounding box center [548, 420] width 223 height 55
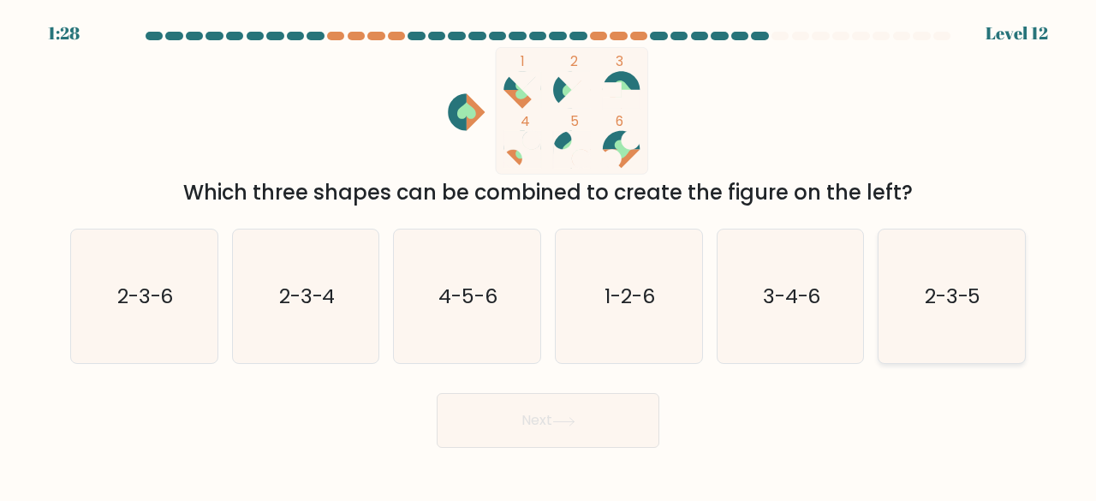
click at [979, 297] on text "2-3-5" at bounding box center [953, 296] width 57 height 28
click at [549, 255] on input "f. 2-3-5" at bounding box center [548, 253] width 1 height 4
radio input "true"
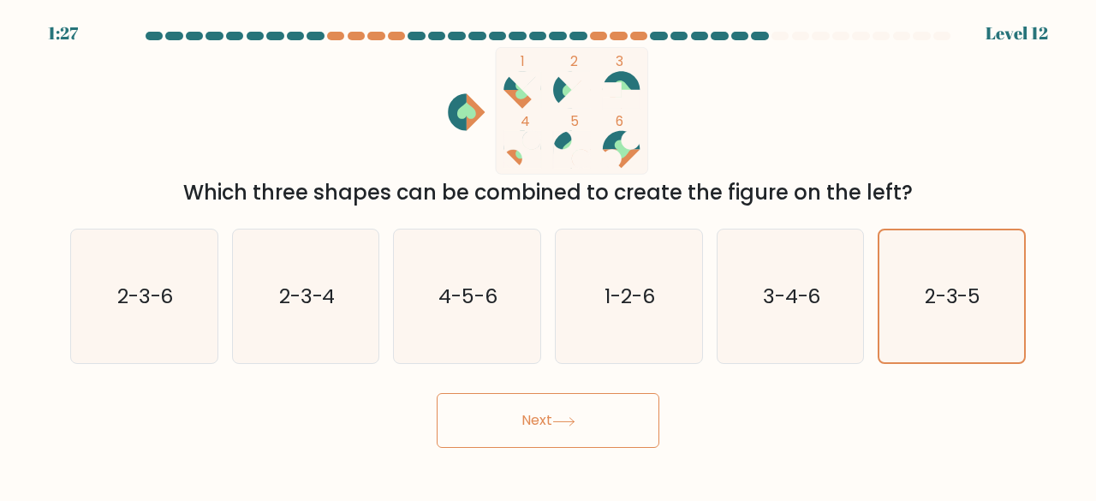
click at [614, 448] on body "1:27 Level 12" at bounding box center [548, 250] width 1096 height 501
click at [610, 429] on button "Next" at bounding box center [548, 420] width 223 height 55
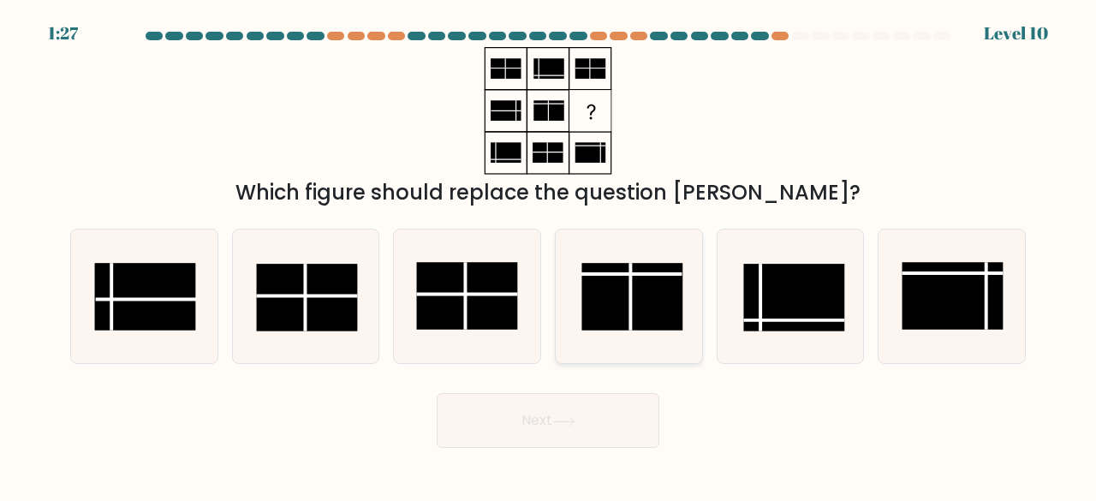
click at [647, 306] on rect at bounding box center [632, 297] width 101 height 68
click at [549, 255] on input "d." at bounding box center [548, 253] width 1 height 4
radio input "true"
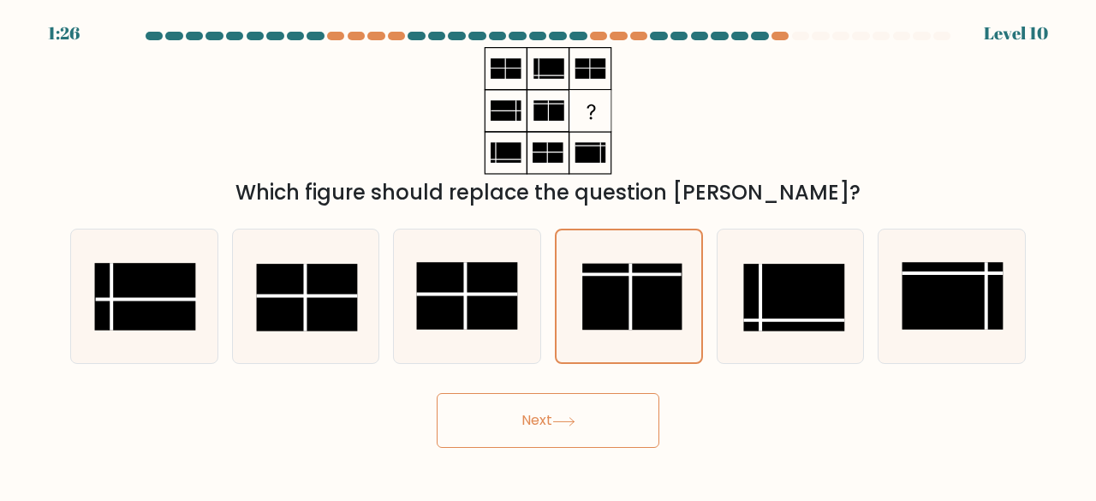
click at [582, 410] on button "Next" at bounding box center [548, 420] width 223 height 55
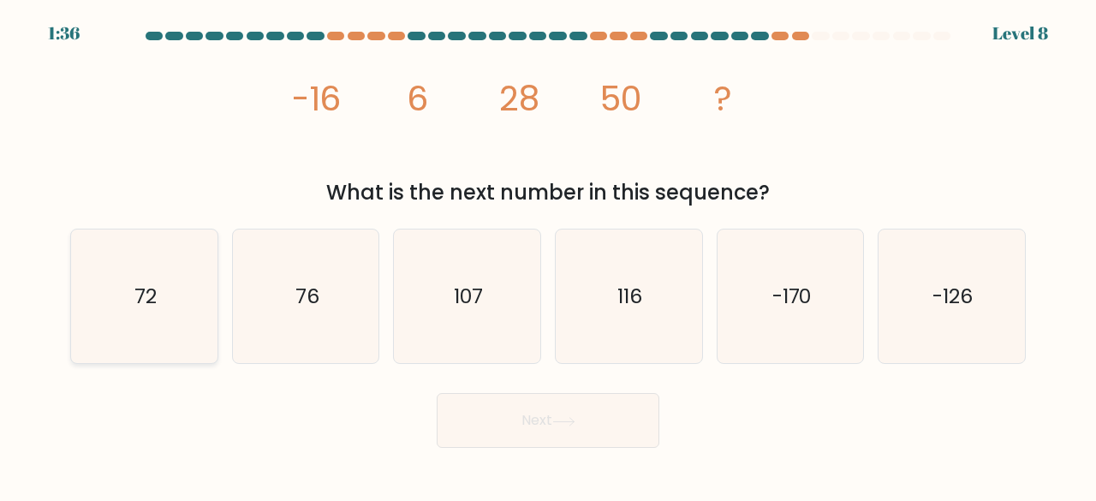
click at [170, 265] on icon "72" at bounding box center [144, 296] width 134 height 134
click at [548, 255] on input "a. 72" at bounding box center [548, 253] width 1 height 4
radio input "true"
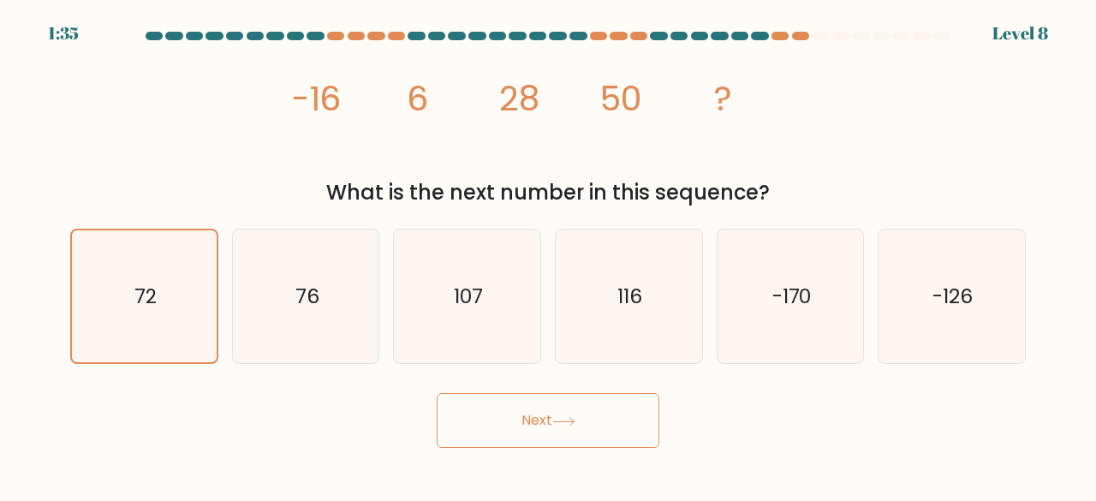
click at [503, 415] on button "Next" at bounding box center [548, 420] width 223 height 55
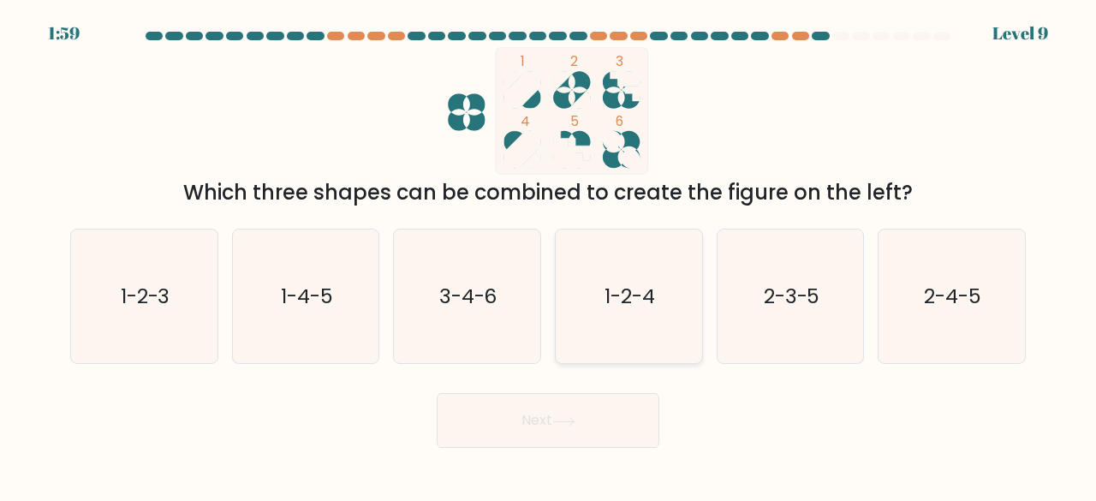
click at [608, 272] on icon "1-2-4" at bounding box center [629, 296] width 134 height 134
click at [549, 255] on input "d. 1-2-4" at bounding box center [548, 253] width 1 height 4
radio input "true"
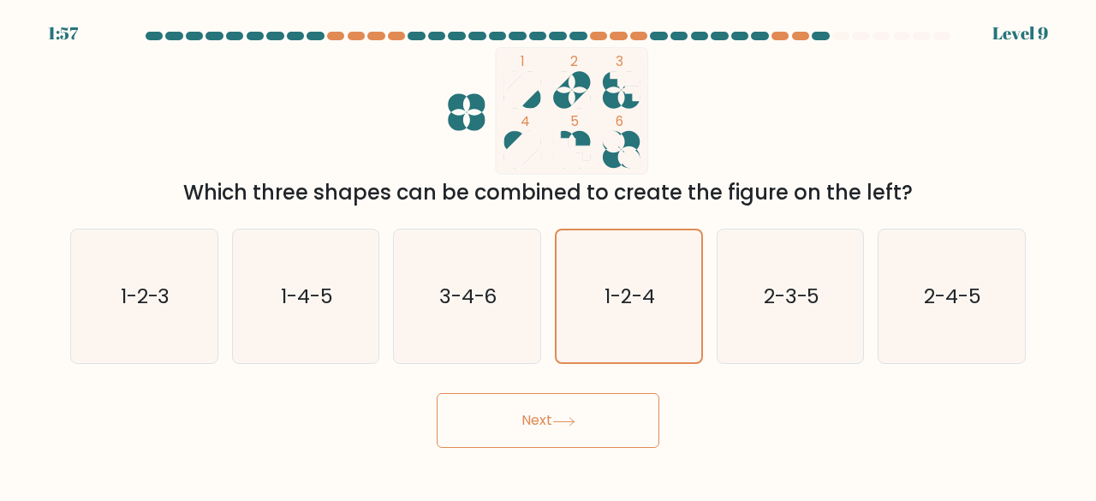
click at [559, 412] on button "Next" at bounding box center [548, 420] width 223 height 55
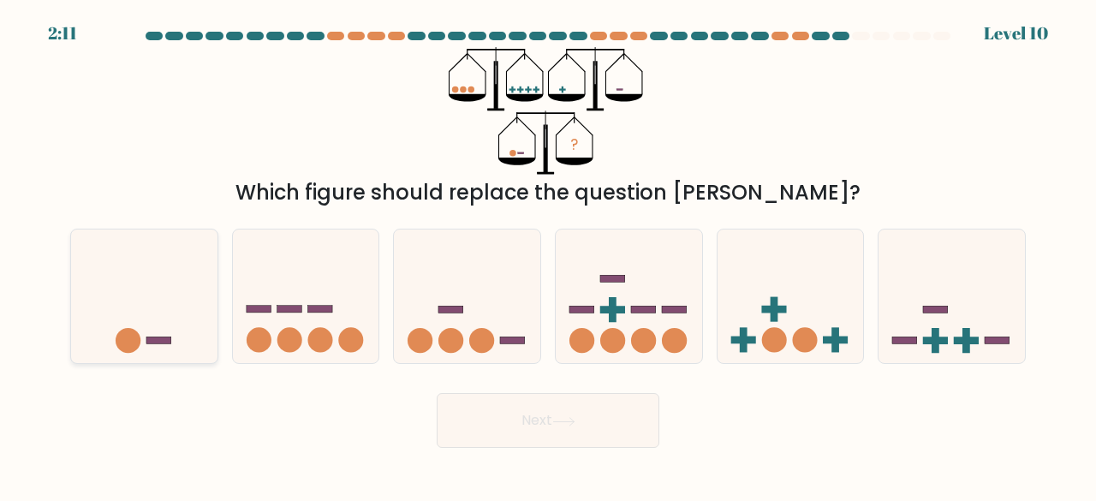
click at [134, 316] on icon at bounding box center [144, 295] width 146 height 121
click at [548, 255] on input "a." at bounding box center [548, 253] width 1 height 4
radio input "true"
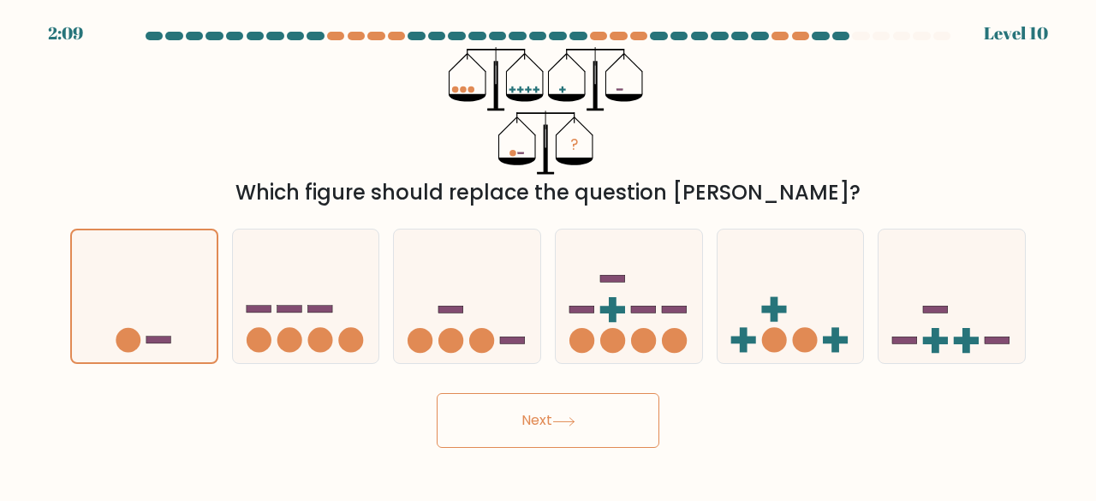
click at [505, 412] on button "Next" at bounding box center [548, 420] width 223 height 55
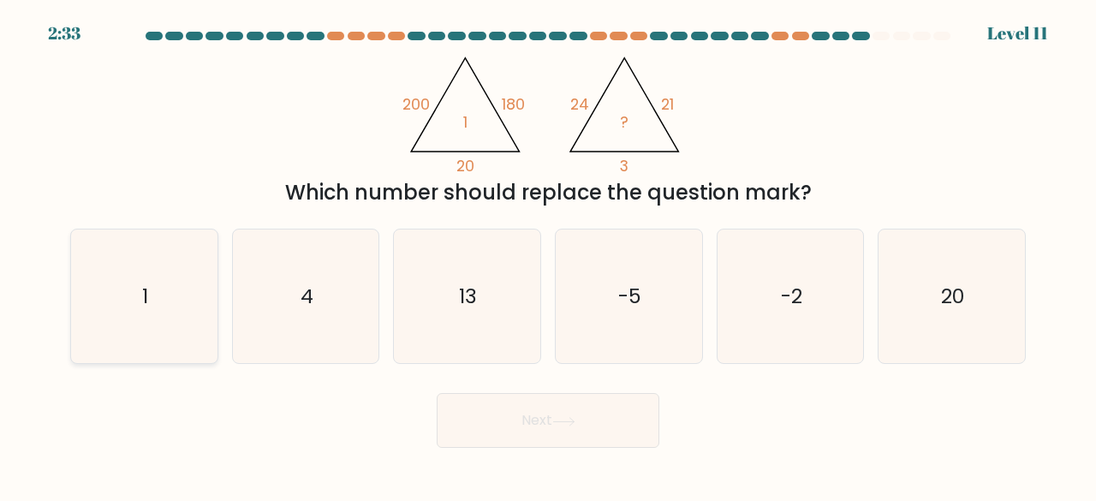
click at [142, 296] on text "1" at bounding box center [145, 296] width 6 height 28
click at [548, 255] on input "a. 1" at bounding box center [548, 253] width 1 height 4
radio input "true"
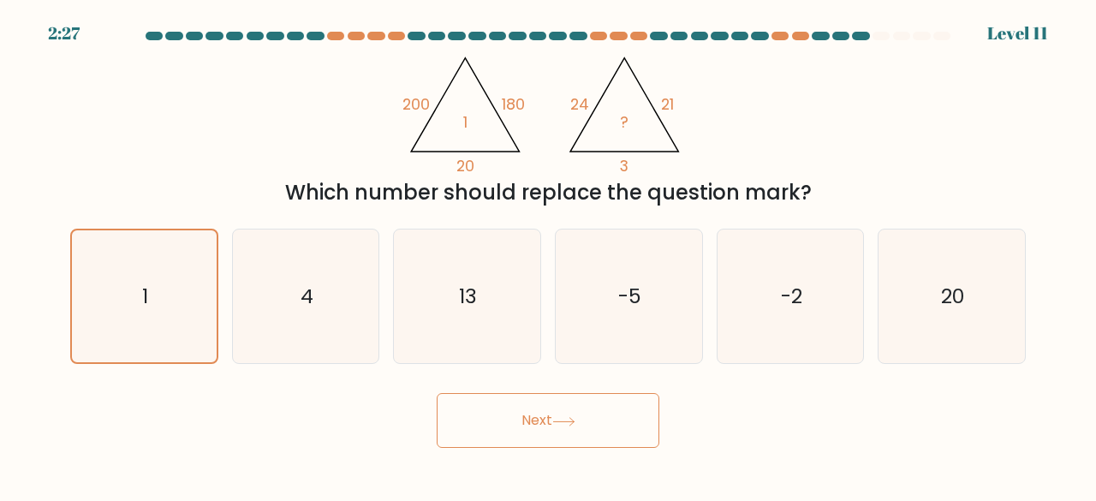
click at [525, 437] on button "Next" at bounding box center [548, 420] width 223 height 55
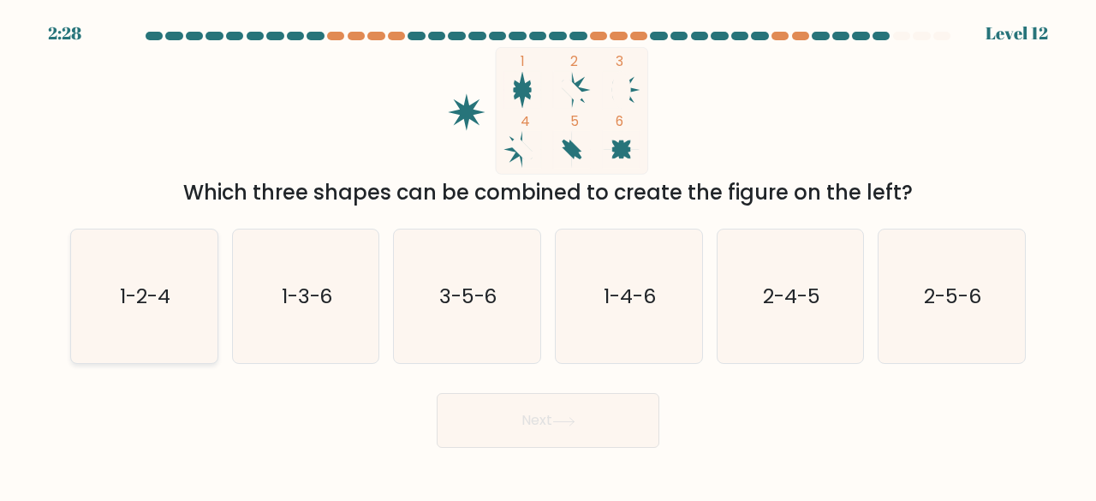
click at [203, 290] on icon "1-2-4" at bounding box center [144, 296] width 134 height 134
click at [548, 255] on input "a. 1-2-4" at bounding box center [548, 253] width 1 height 4
radio input "true"
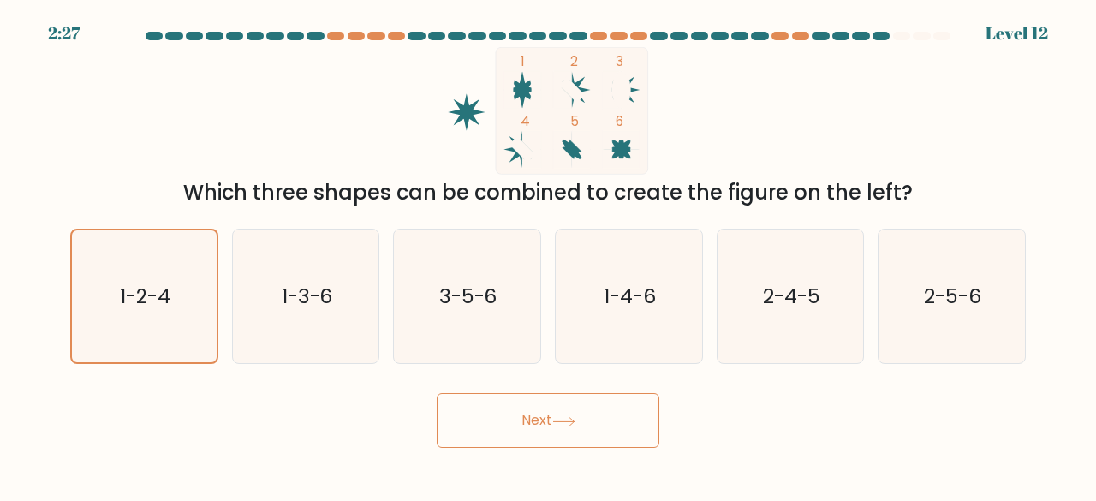
click at [563, 420] on icon at bounding box center [563, 422] width 21 height 8
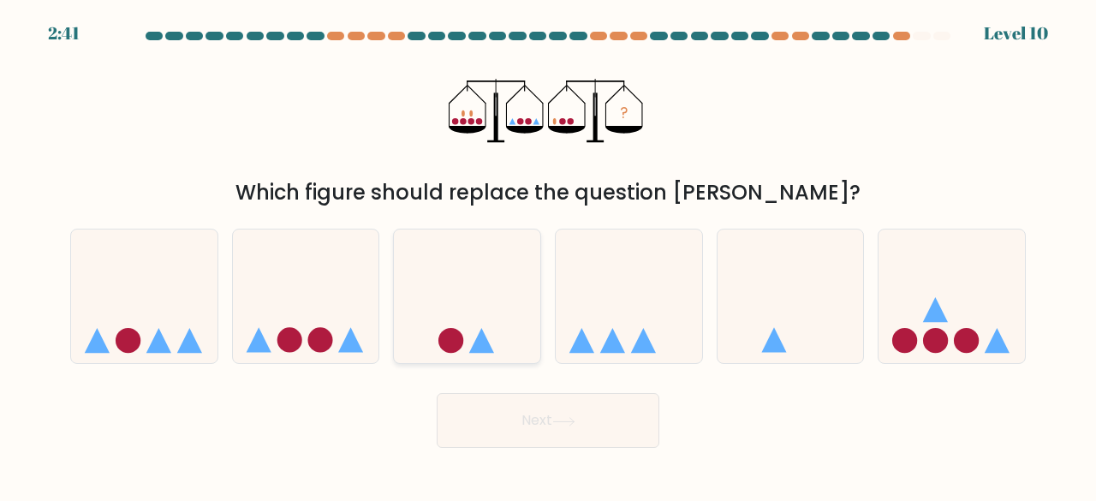
click at [526, 290] on icon at bounding box center [467, 295] width 146 height 121
click at [548, 255] on input "c." at bounding box center [548, 253] width 1 height 4
radio input "true"
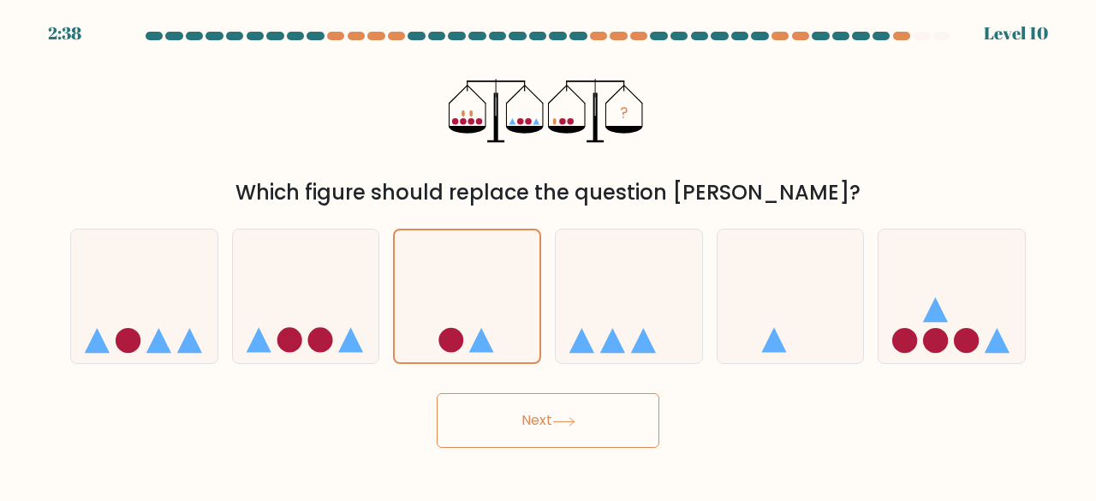
click at [516, 406] on button "Next" at bounding box center [548, 420] width 223 height 55
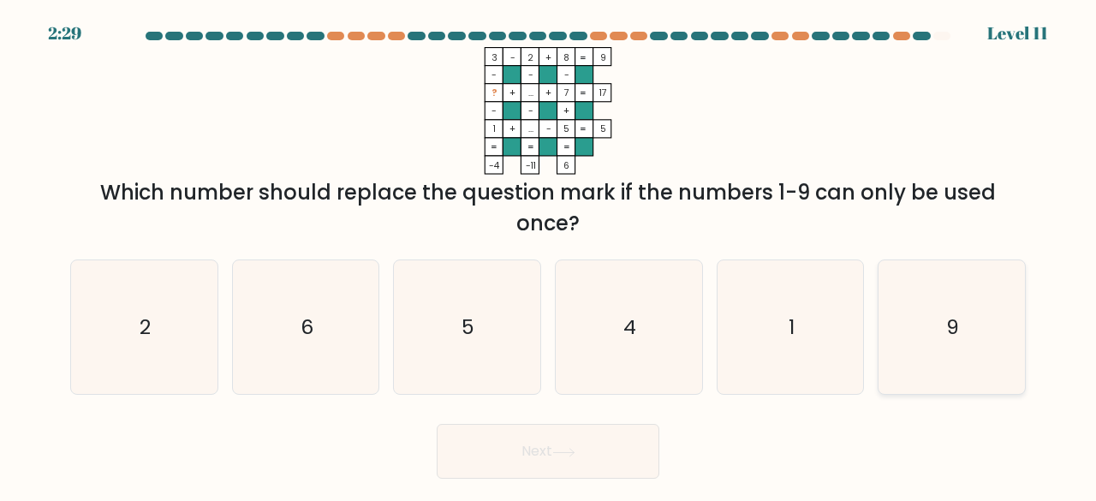
click at [949, 295] on icon "9" at bounding box center [951, 327] width 134 height 134
click at [549, 255] on input "f. 9" at bounding box center [548, 253] width 1 height 4
radio input "true"
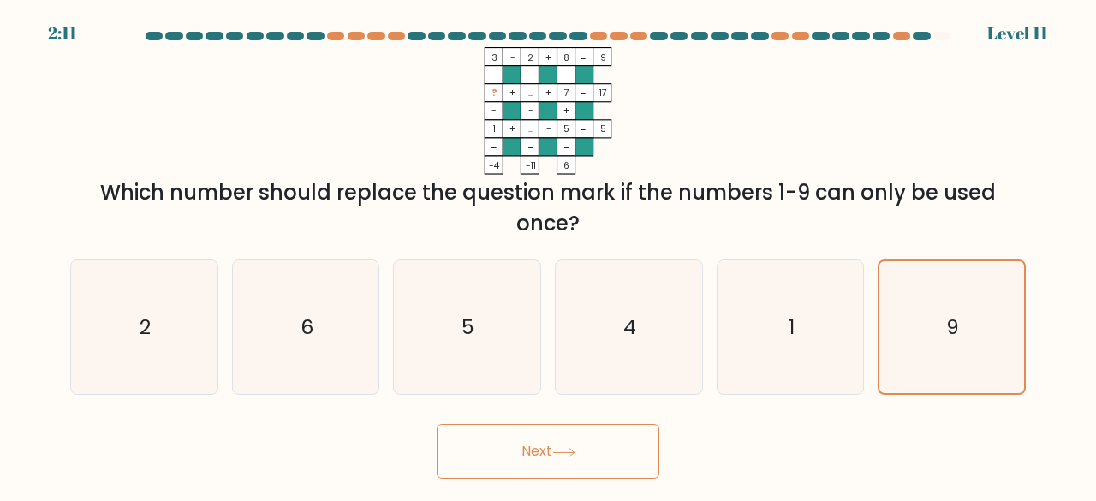
click at [613, 455] on button "Next" at bounding box center [548, 451] width 223 height 55
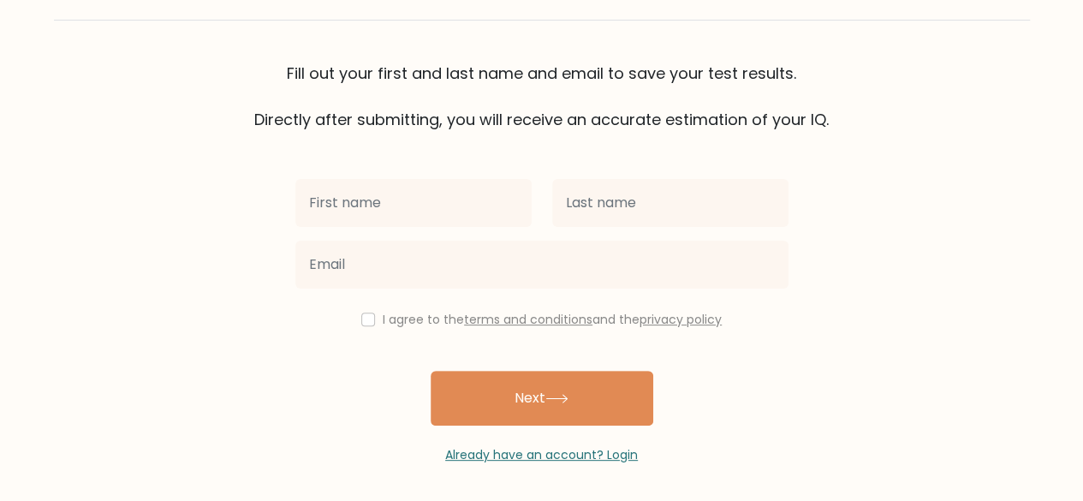
scroll to position [98, 0]
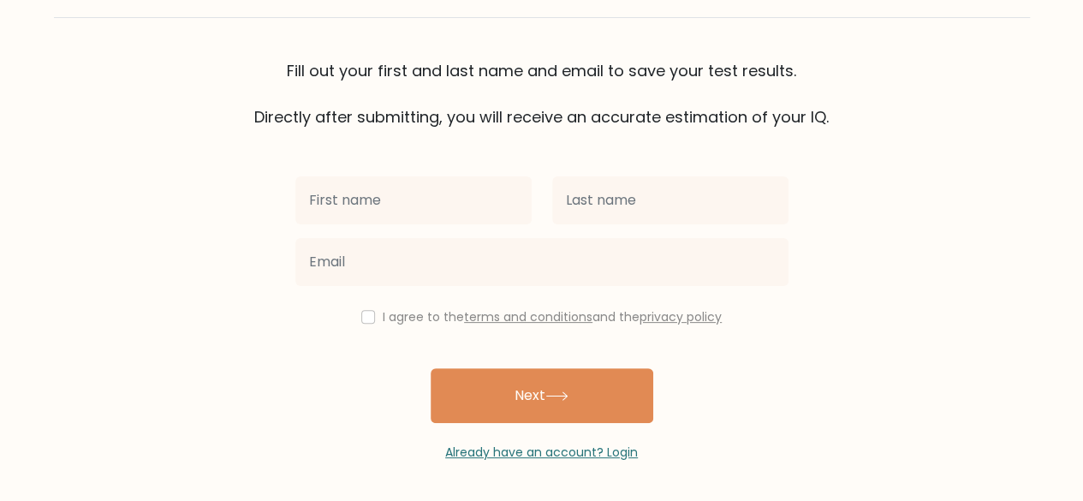
click at [430, 201] on input "text" at bounding box center [413, 200] width 236 height 48
type input "o"
type input "Oluwadunmininu"
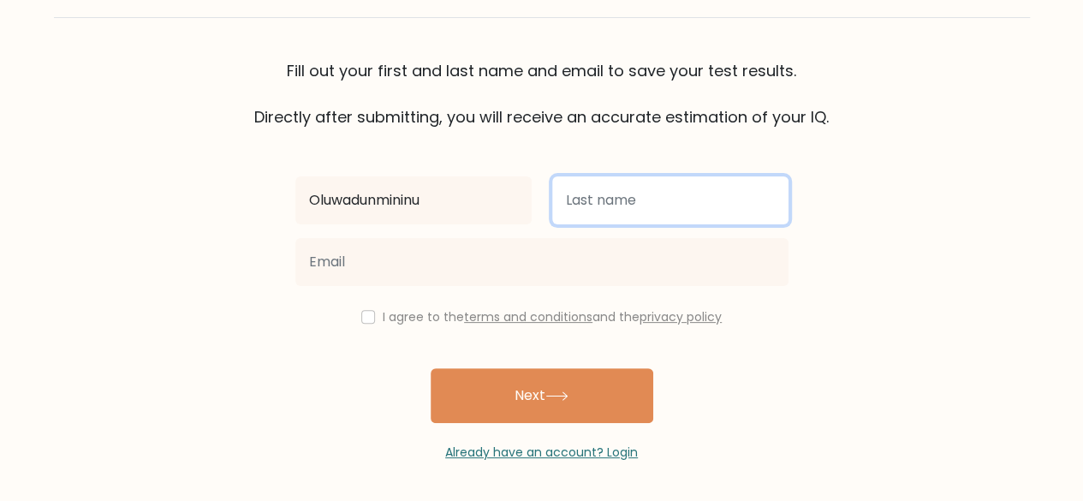
click at [574, 196] on input "text" at bounding box center [670, 200] width 236 height 48
type input "Otun"
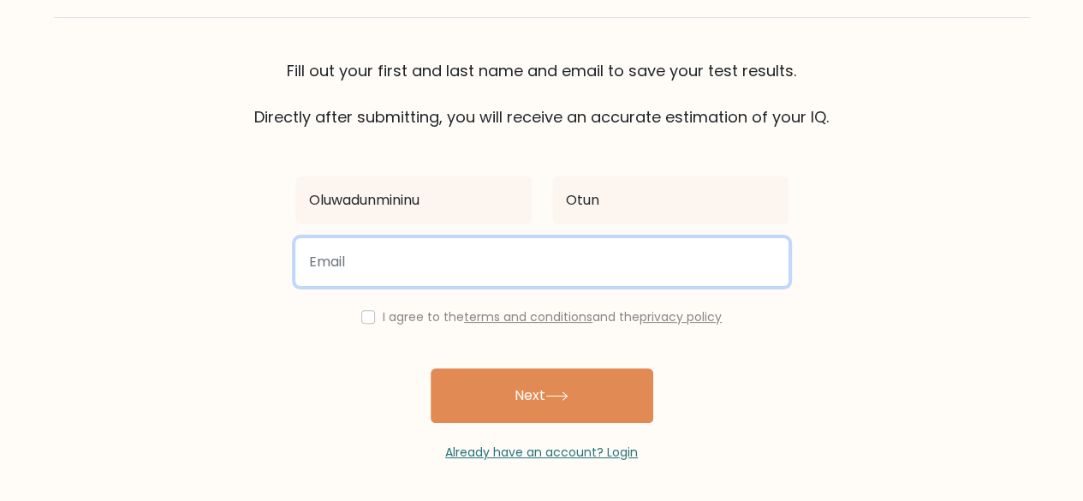
click at [458, 265] on input "email" at bounding box center [541, 262] width 493 height 48
click at [370, 259] on input "deepixels@gmail.com" at bounding box center [541, 262] width 493 height 48
type input "deepixels999@gmail.com"
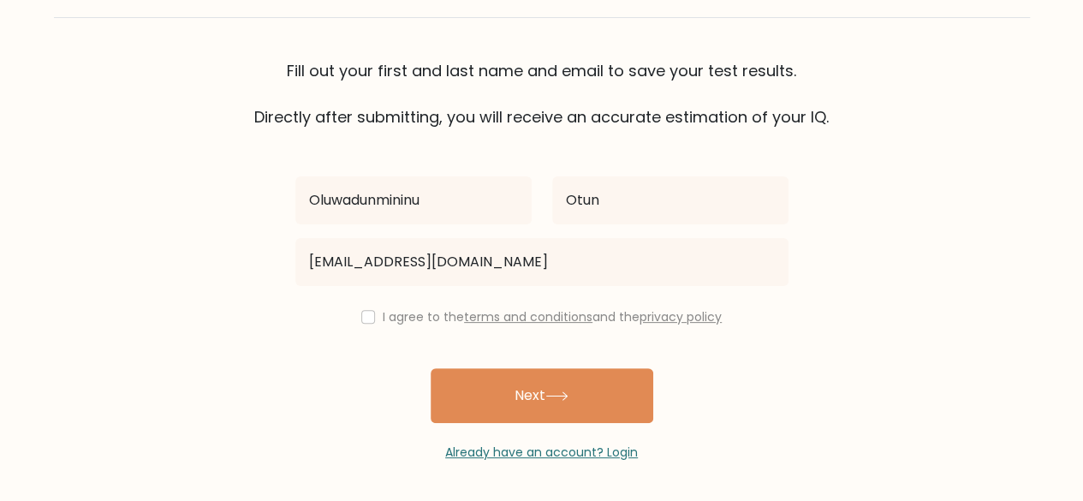
click at [373, 318] on div "I agree to the terms and conditions and the privacy policy" at bounding box center [542, 316] width 514 height 21
click at [366, 319] on input "checkbox" at bounding box center [368, 317] width 14 height 14
checkbox input "true"
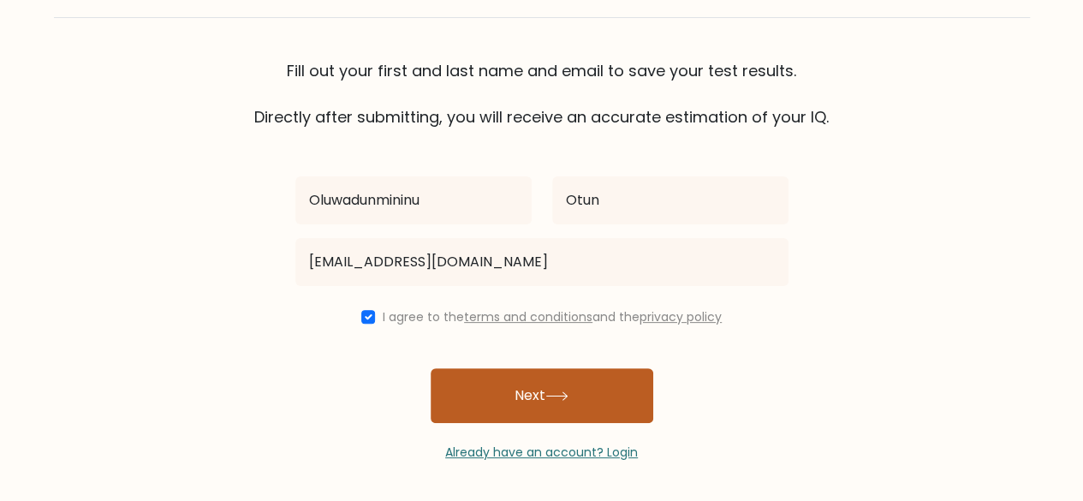
click at [558, 403] on button "Next" at bounding box center [542, 395] width 223 height 55
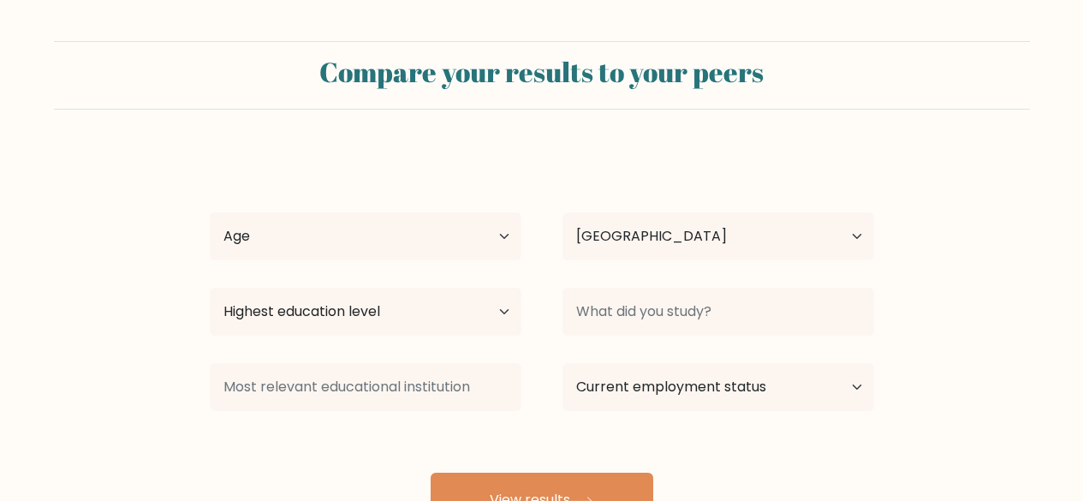
select select "NG"
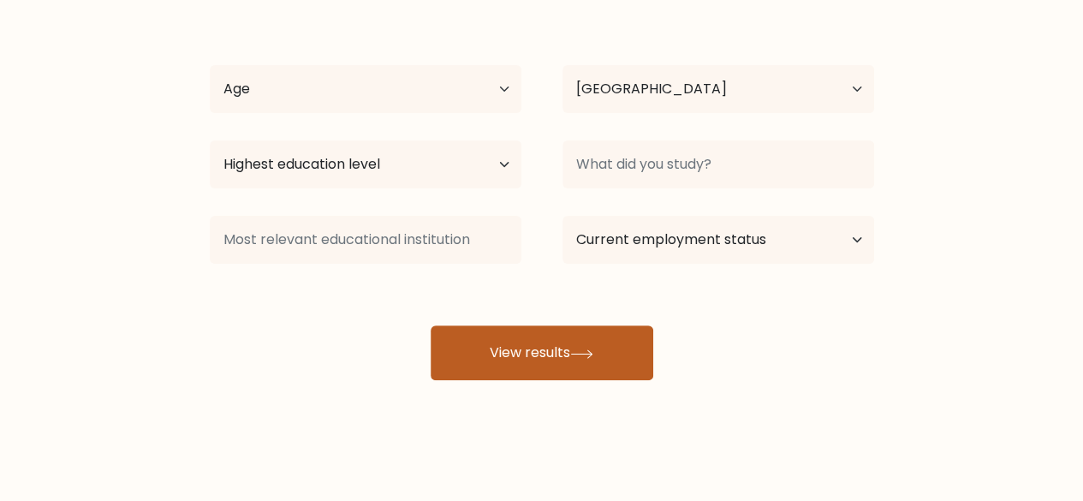
click at [519, 339] on button "View results" at bounding box center [542, 352] width 223 height 55
click at [519, 342] on button "View results" at bounding box center [542, 352] width 223 height 55
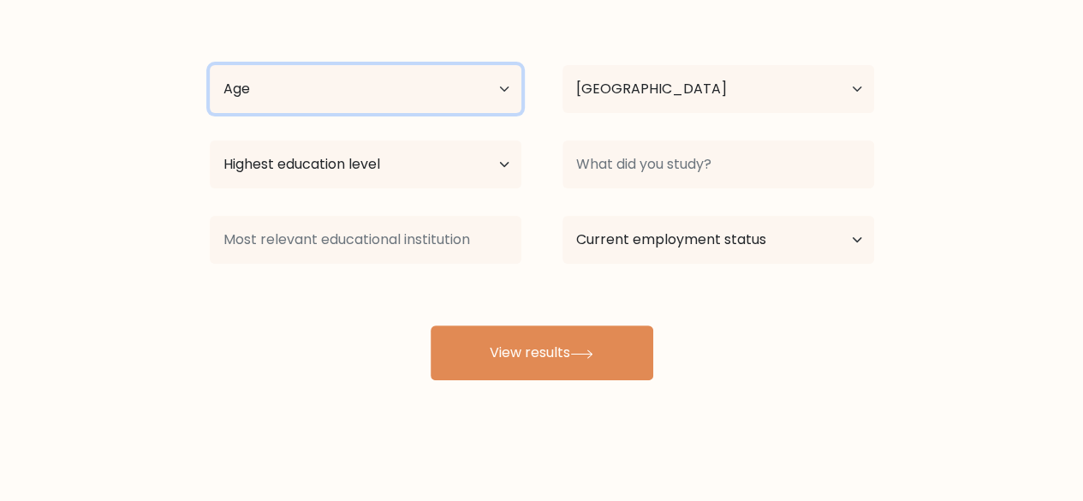
click at [336, 77] on select "Age Under [DEMOGRAPHIC_DATA] [DEMOGRAPHIC_DATA] [DEMOGRAPHIC_DATA] [DEMOGRAPHIC…" at bounding box center [366, 89] width 312 height 48
select select "18_24"
click at [210, 65] on select "Age Under [DEMOGRAPHIC_DATA] [DEMOGRAPHIC_DATA] [DEMOGRAPHIC_DATA] [DEMOGRAPHIC…" at bounding box center [366, 89] width 312 height 48
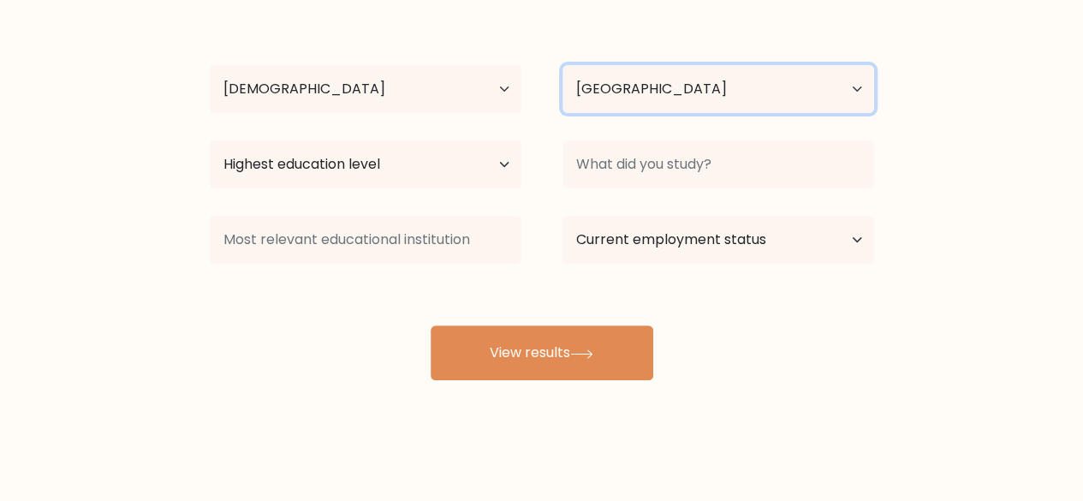
click at [651, 73] on select "Country [GEOGRAPHIC_DATA] [GEOGRAPHIC_DATA] [GEOGRAPHIC_DATA] [US_STATE] [GEOGR…" at bounding box center [718, 89] width 312 height 48
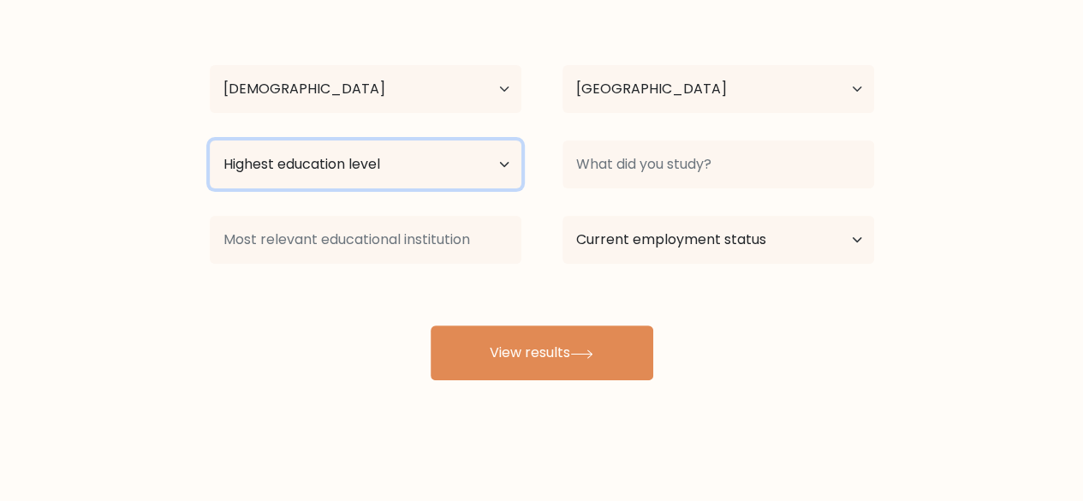
click at [372, 162] on select "Highest education level No schooling Primary Lower Secondary Upper Secondary Oc…" at bounding box center [366, 164] width 312 height 48
select select "bachelors_degree"
click at [210, 140] on select "Highest education level No schooling Primary Lower Secondary Upper Secondary Oc…" at bounding box center [366, 164] width 312 height 48
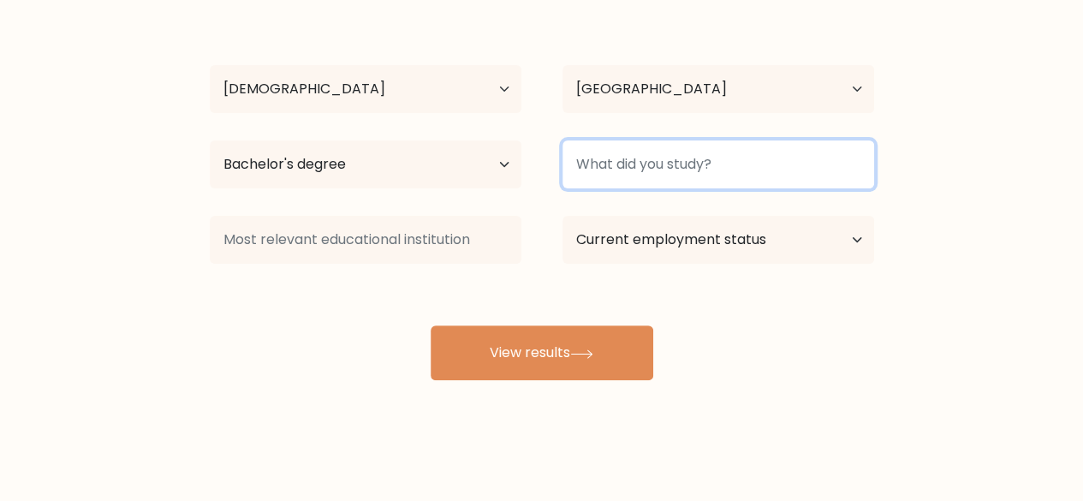
click at [622, 161] on input at bounding box center [718, 164] width 312 height 48
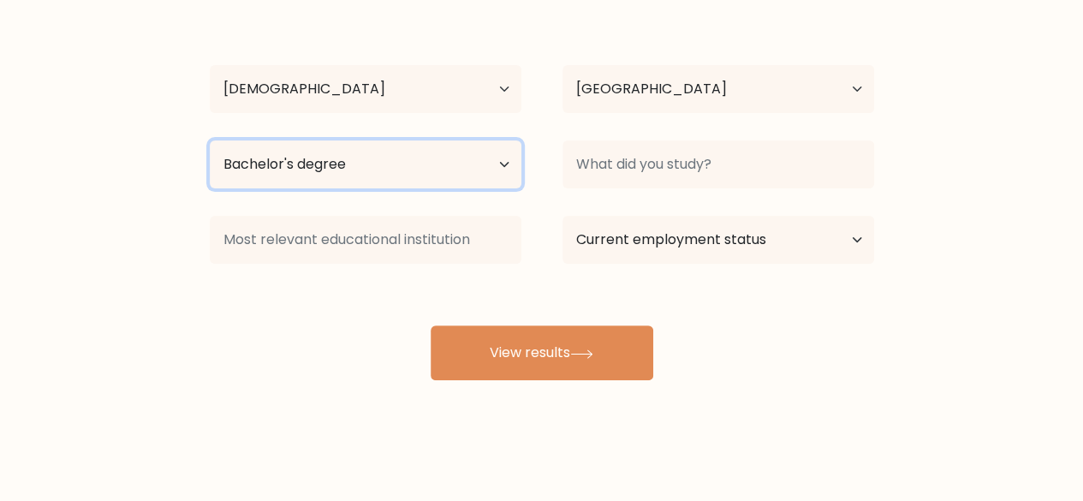
click at [483, 168] on select "Highest education level No schooling Primary Lower Secondary Upper Secondary Oc…" at bounding box center [366, 164] width 312 height 48
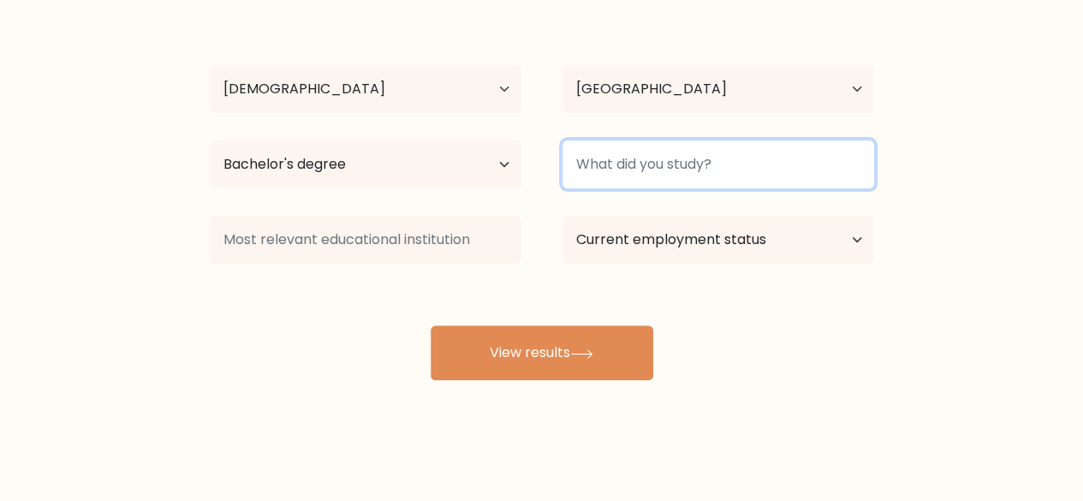
click at [669, 170] on input at bounding box center [718, 164] width 312 height 48
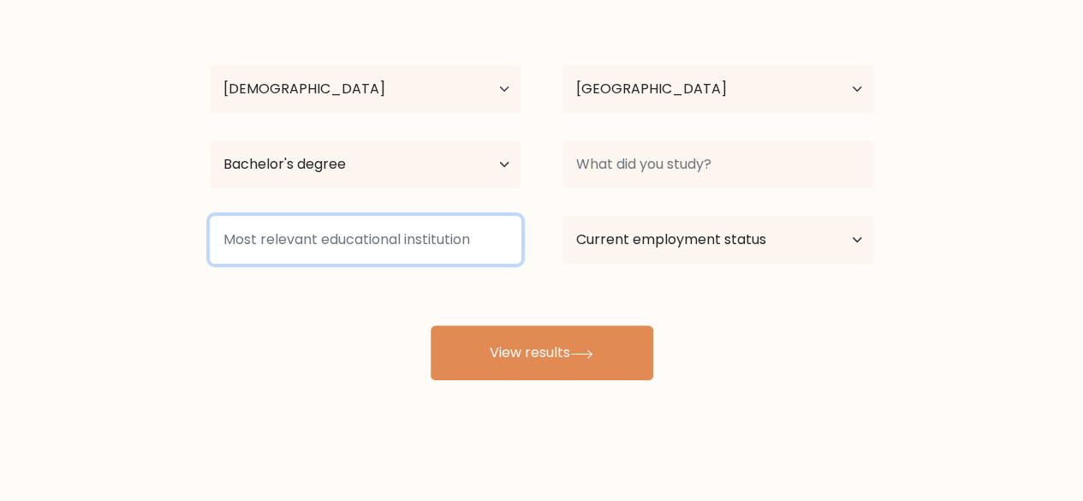
click at [467, 240] on input at bounding box center [366, 240] width 312 height 48
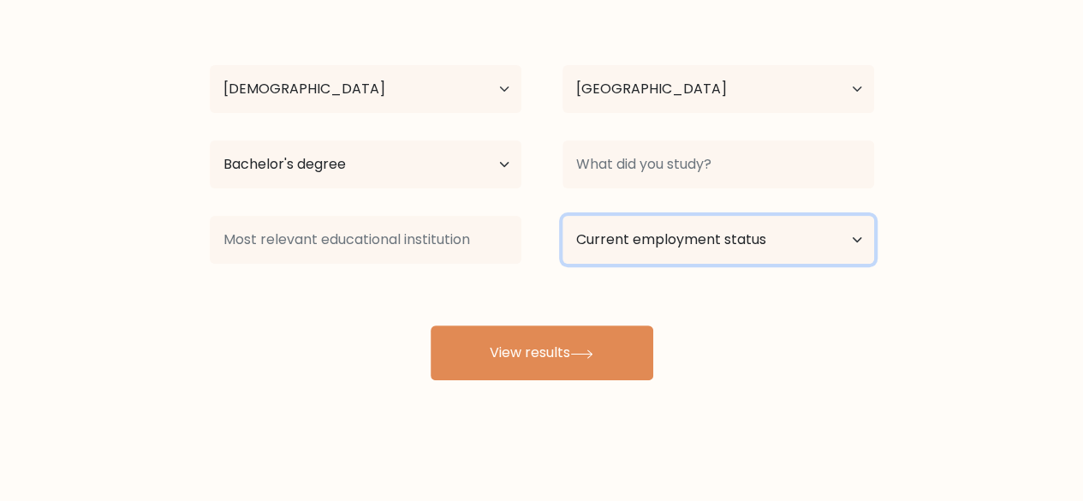
click at [718, 241] on select "Current employment status Employed Student Retired Other / prefer not to answer" at bounding box center [718, 240] width 312 height 48
select select "student"
click at [562, 216] on select "Current employment status Employed Student Retired Other / prefer not to answer" at bounding box center [718, 240] width 312 height 48
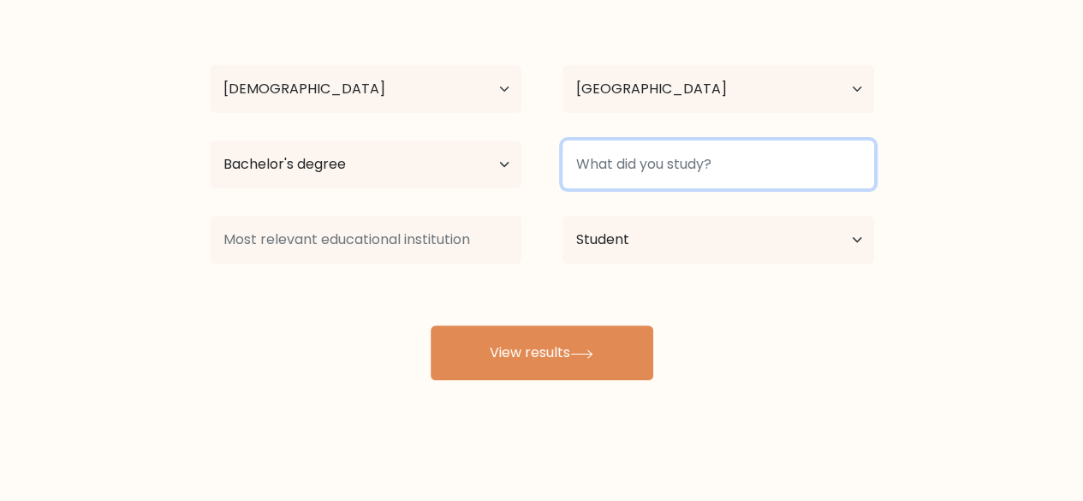
click at [673, 161] on input at bounding box center [718, 164] width 312 height 48
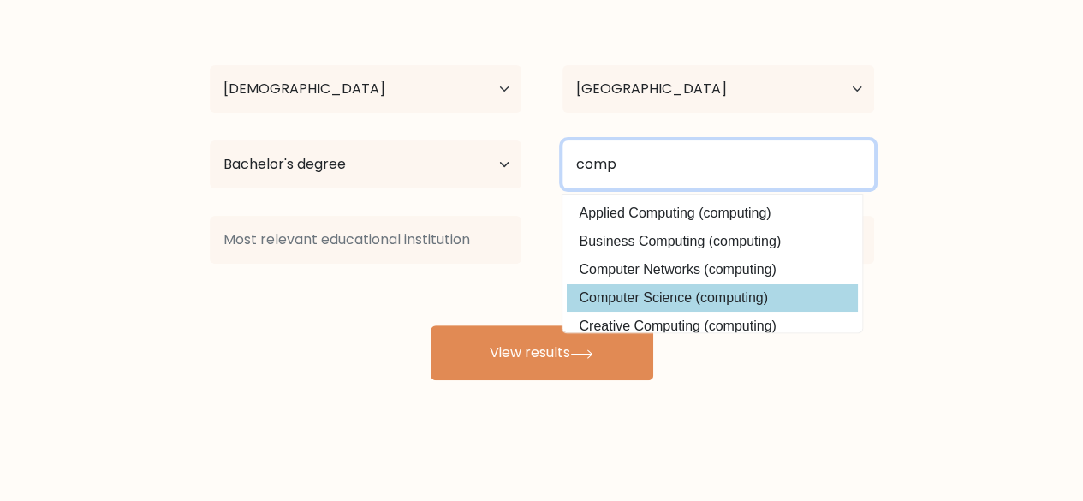
type input "comp"
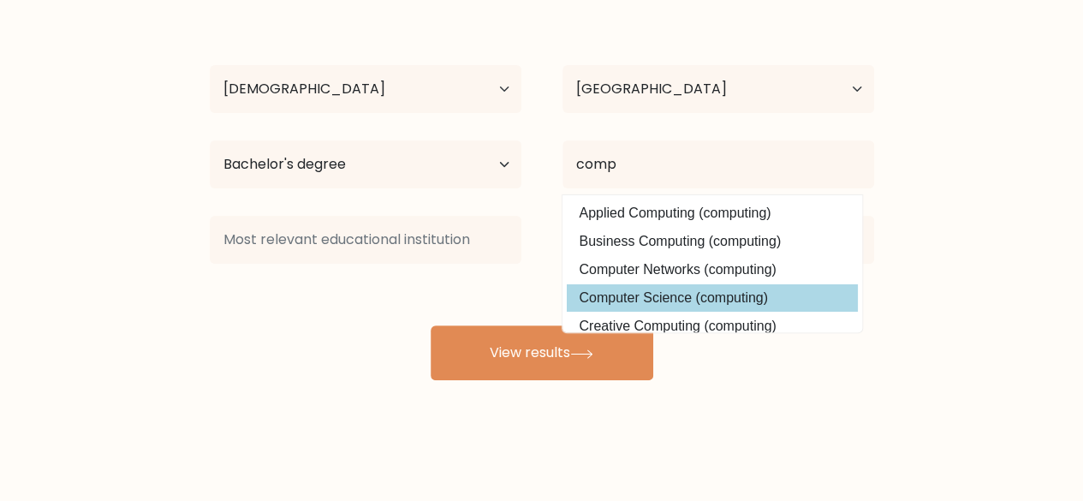
click at [642, 290] on div "Oluwadunmininu Otun Age Under 18 years old 18-24 years old 25-34 years old 35-4…" at bounding box center [541, 191] width 685 height 377
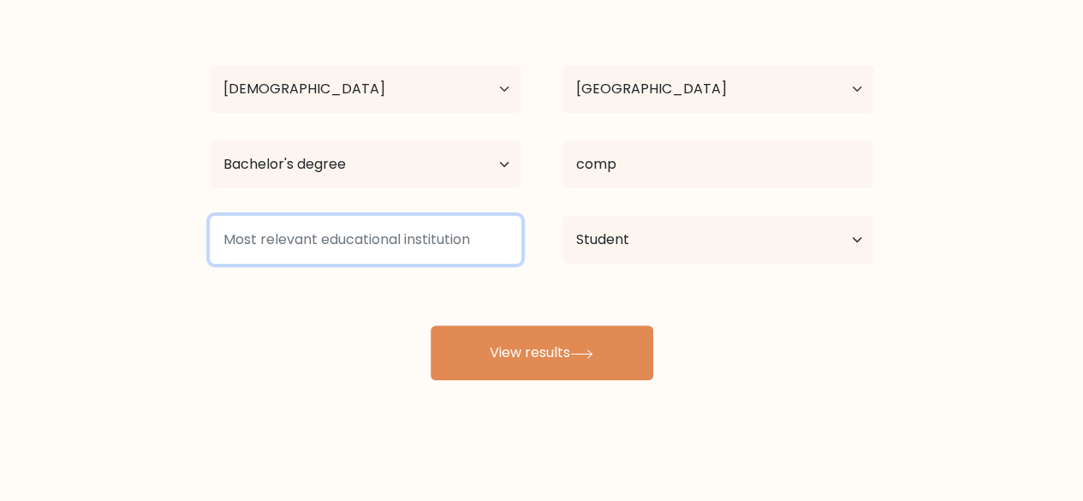
click at [342, 252] on input at bounding box center [366, 240] width 312 height 48
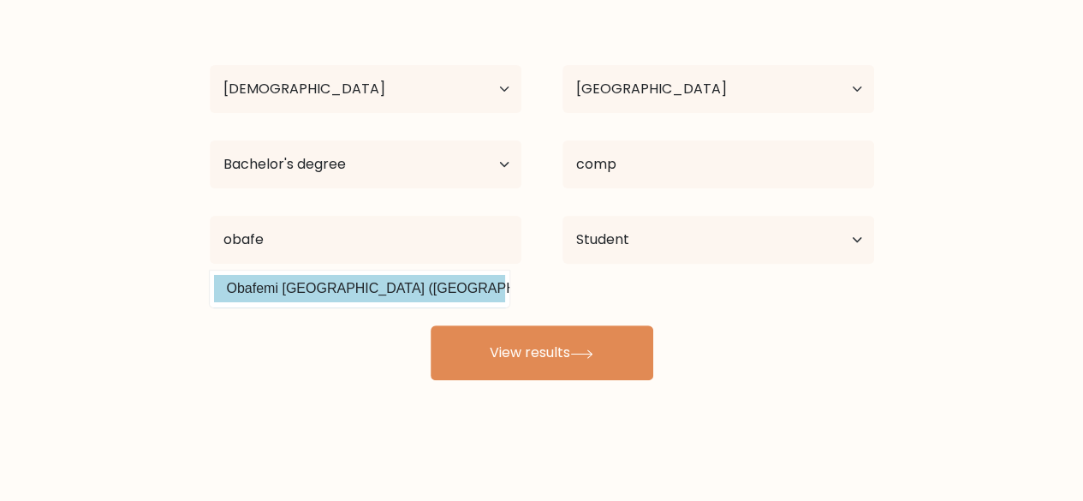
click at [334, 287] on div "Oluwadunmininu Otun Age Under 18 years old 18-24 years old 25-34 years old 35-4…" at bounding box center [541, 191] width 685 height 377
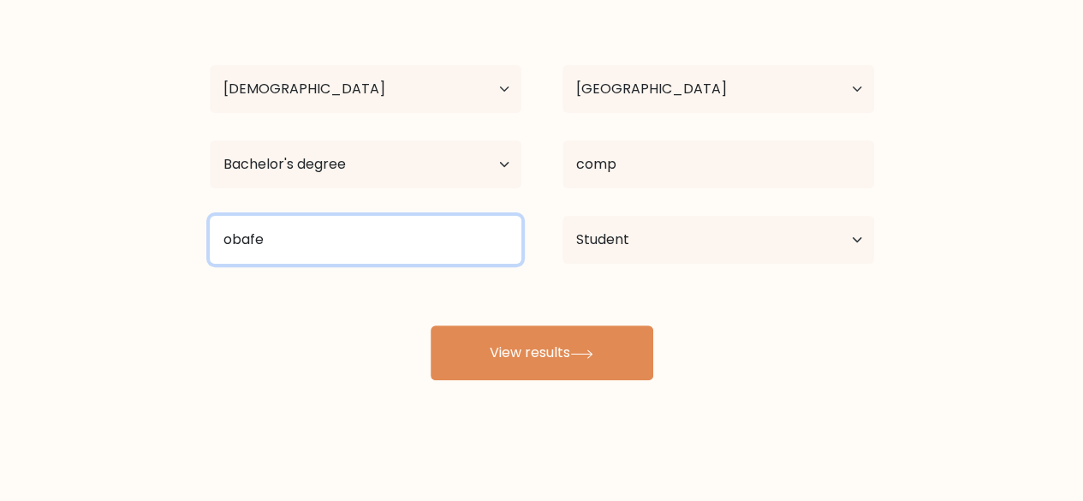
click at [322, 237] on input "obafe" at bounding box center [366, 240] width 312 height 48
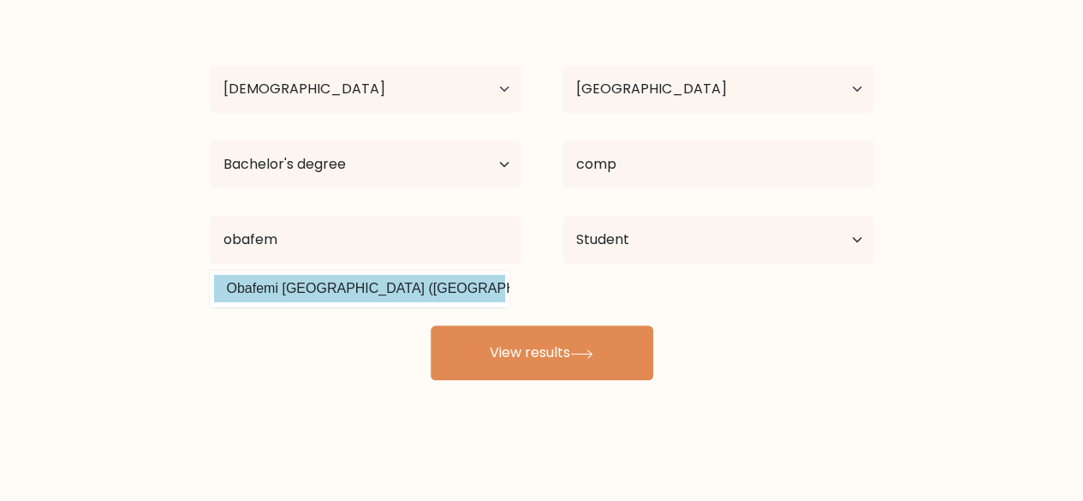
click at [334, 280] on div "Oluwadunmininu Otun Age Under 18 years old 18-24 years old 25-34 years old 35-4…" at bounding box center [541, 191] width 685 height 377
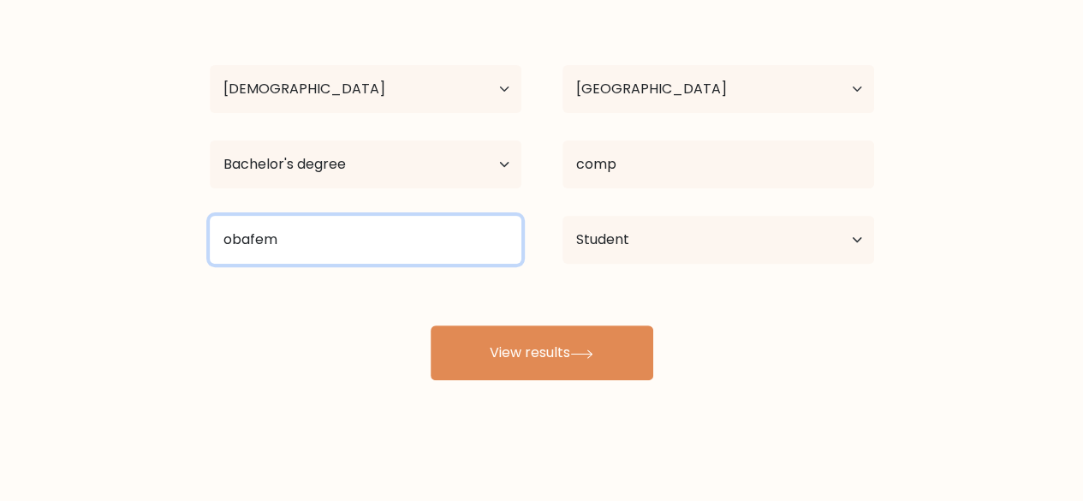
click at [324, 250] on input "obafem" at bounding box center [366, 240] width 312 height 48
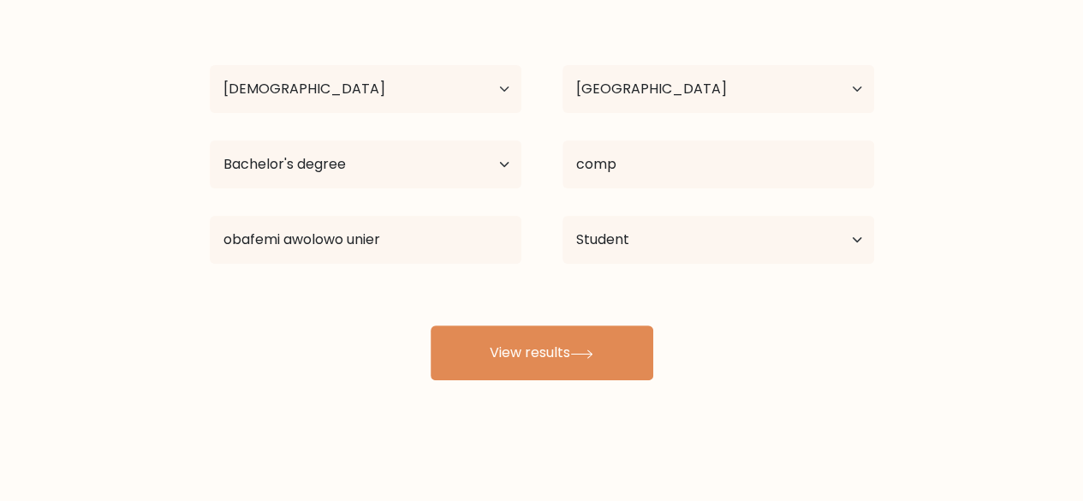
click at [378, 280] on div "Oluwadunmininu Otun Age Under 18 years old 18-24 years old 25-34 years old 35-4…" at bounding box center [541, 191] width 685 height 377
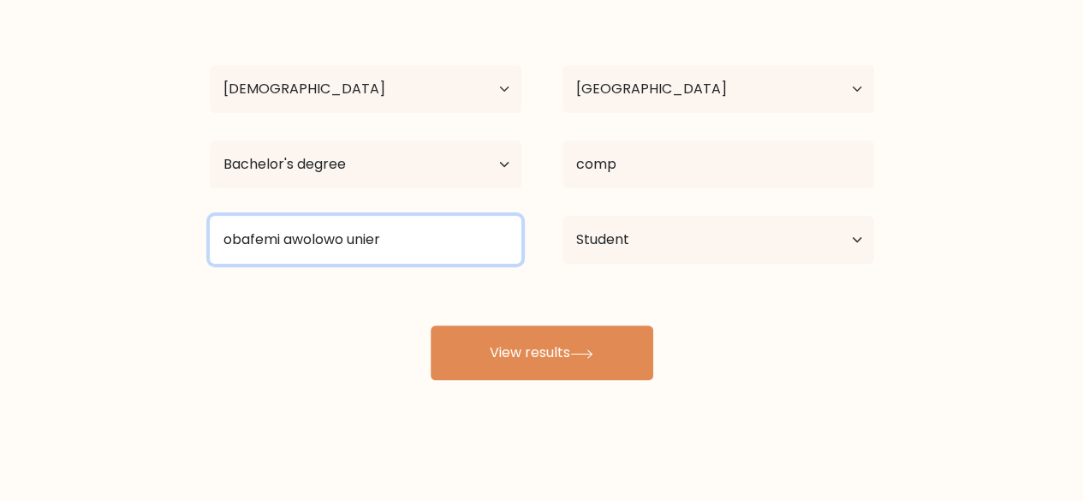
click at [426, 217] on input "obafemi awolowo unier" at bounding box center [366, 240] width 312 height 48
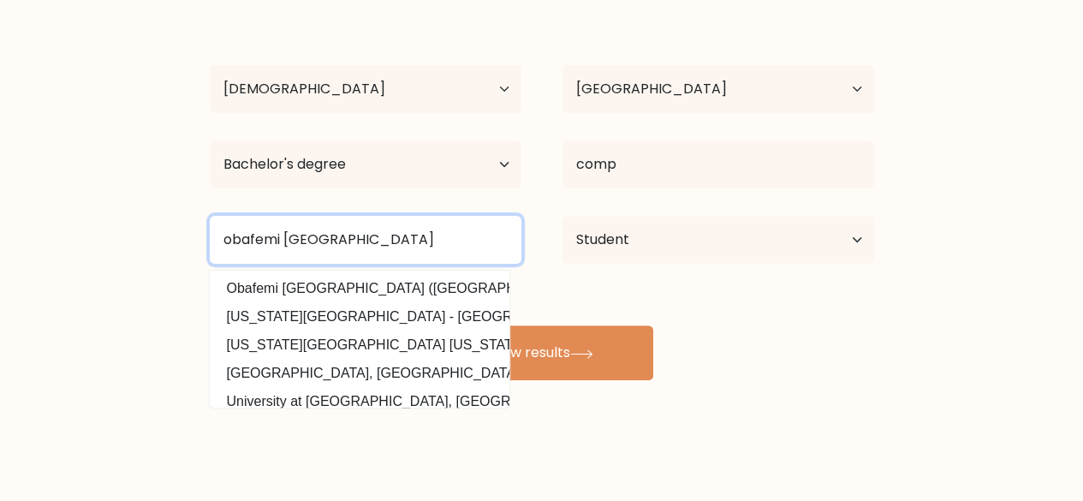
click at [453, 253] on input "obafemi awolowo university" at bounding box center [366, 240] width 312 height 48
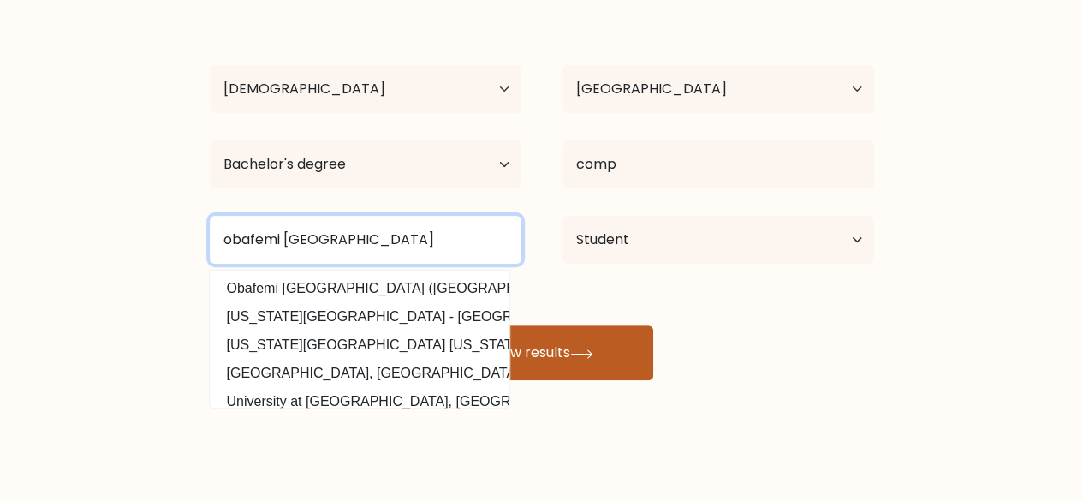
type input "obafemi awolowo university"
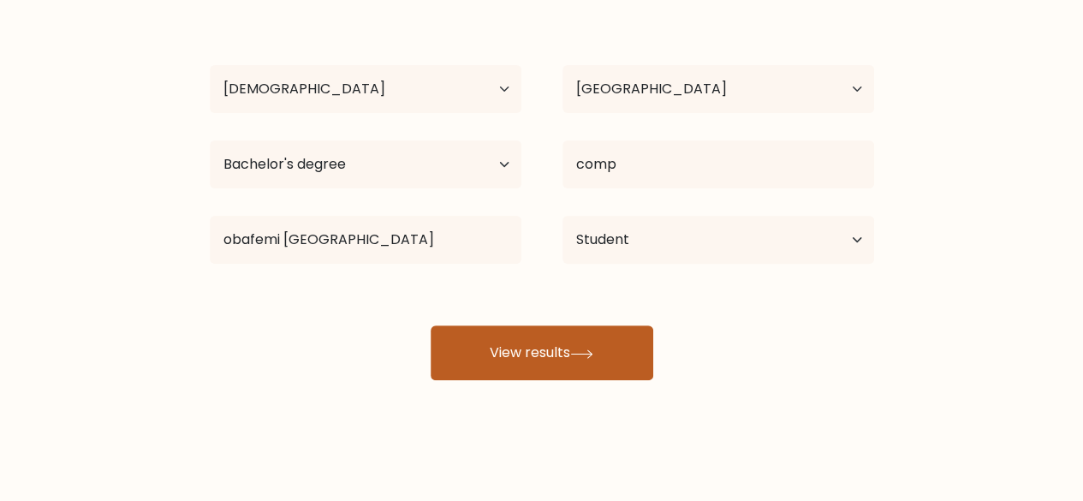
click at [557, 343] on button "View results" at bounding box center [542, 352] width 223 height 55
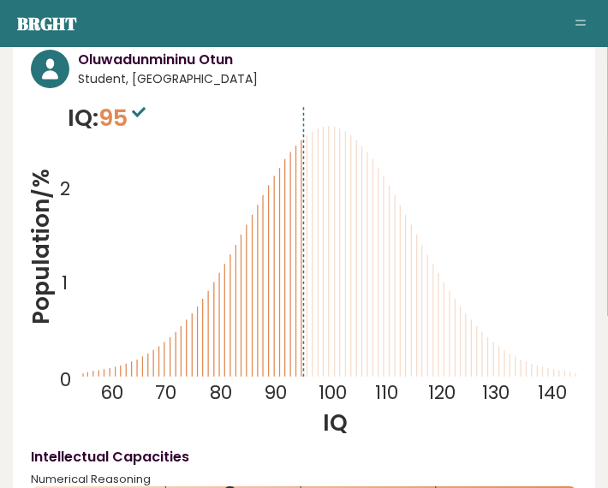
scroll to position [135, 0]
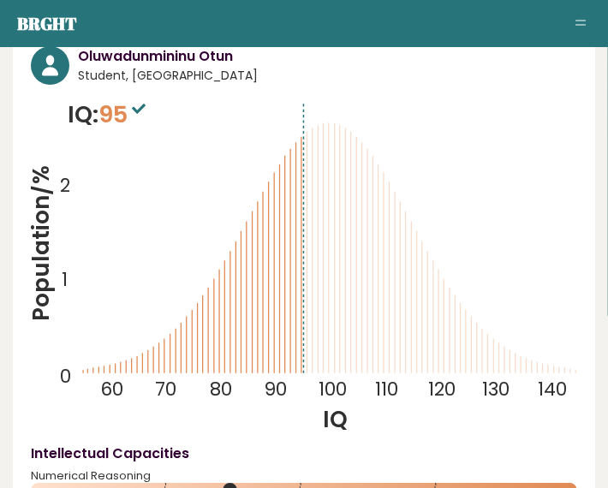
click at [132, 117] on span "95" at bounding box center [123, 114] width 51 height 32
click at [123, 117] on span "95" at bounding box center [123, 114] width 51 height 32
click at [121, 121] on span "95" at bounding box center [123, 114] width 51 height 32
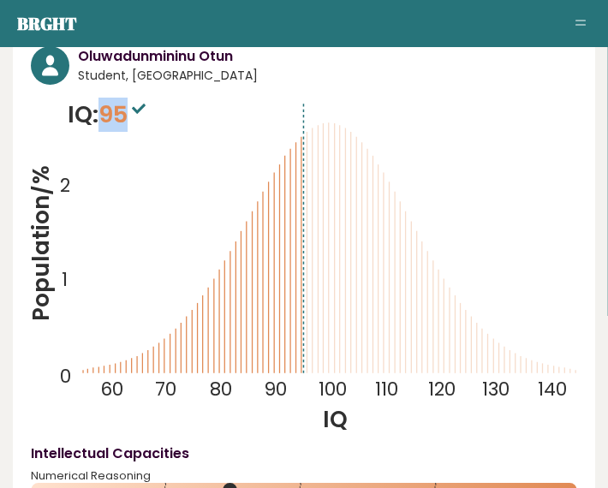
click at [121, 121] on span "95" at bounding box center [123, 114] width 51 height 32
click at [114, 113] on span "95" at bounding box center [123, 114] width 51 height 32
click at [130, 117] on span "95" at bounding box center [123, 114] width 51 height 32
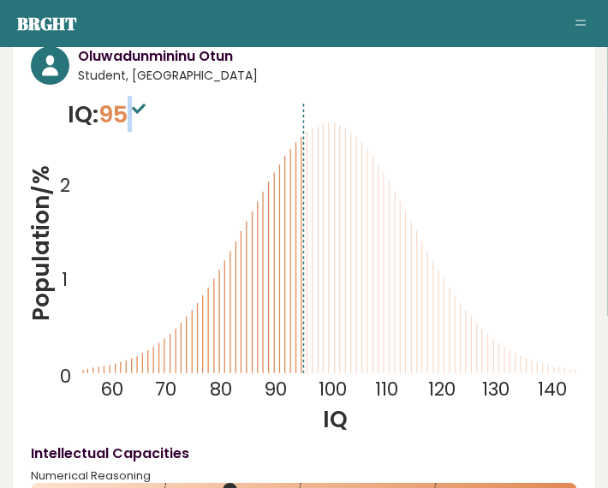
click at [130, 117] on span "95" at bounding box center [123, 114] width 51 height 32
click at [122, 114] on span "95" at bounding box center [123, 114] width 51 height 32
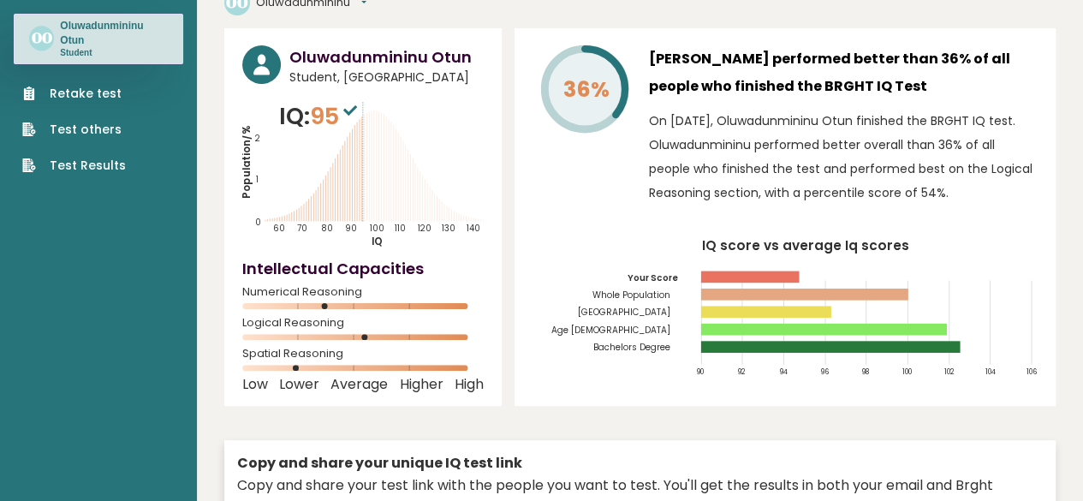
scroll to position [0, 0]
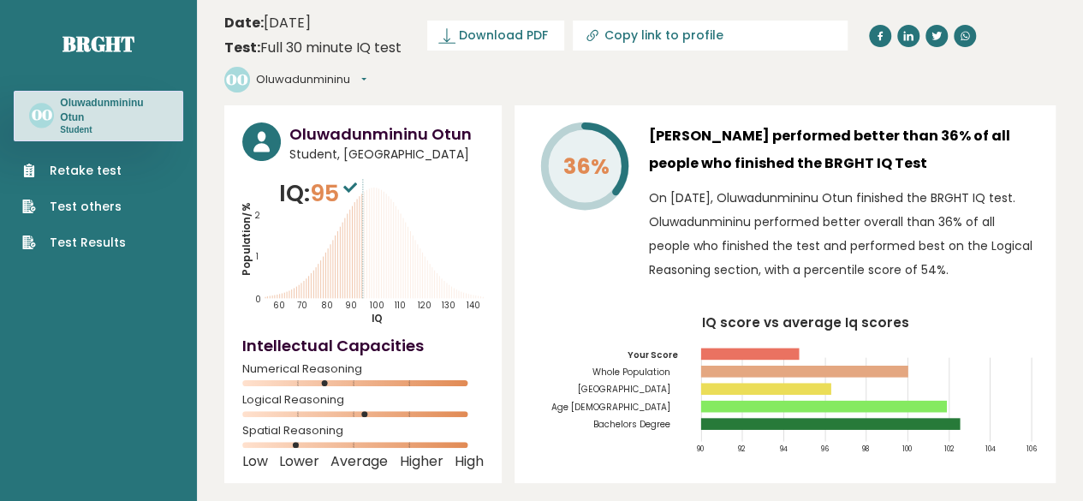
click at [344, 175] on sup at bounding box center [350, 187] width 22 height 24
